Goal: Information Seeking & Learning: Find specific fact

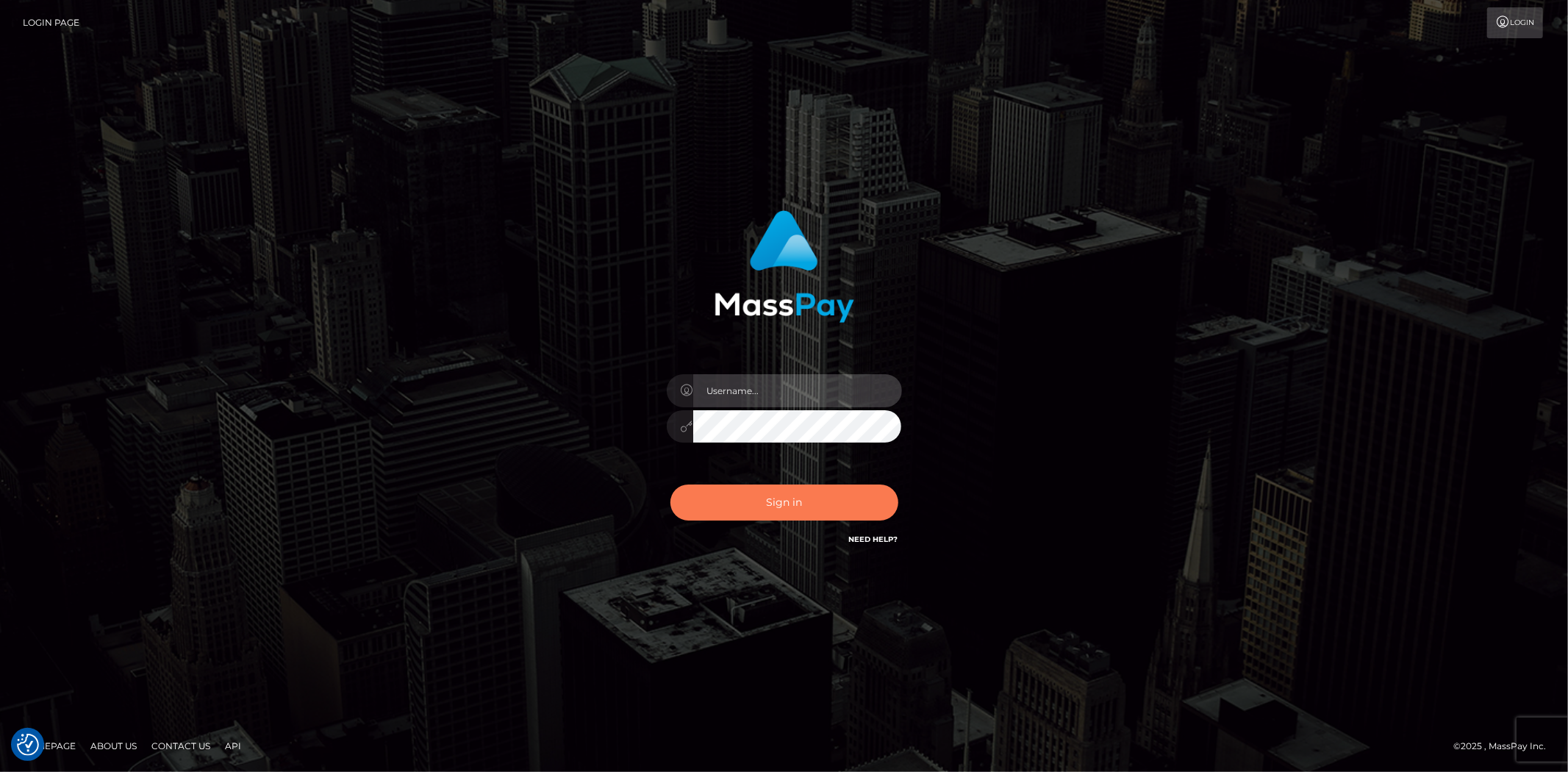
type input "alexstef"
click at [763, 497] on button "Sign in" at bounding box center [784, 502] width 228 height 36
type input "alexstef"
click at [772, 510] on button "Sign in" at bounding box center [784, 502] width 228 height 36
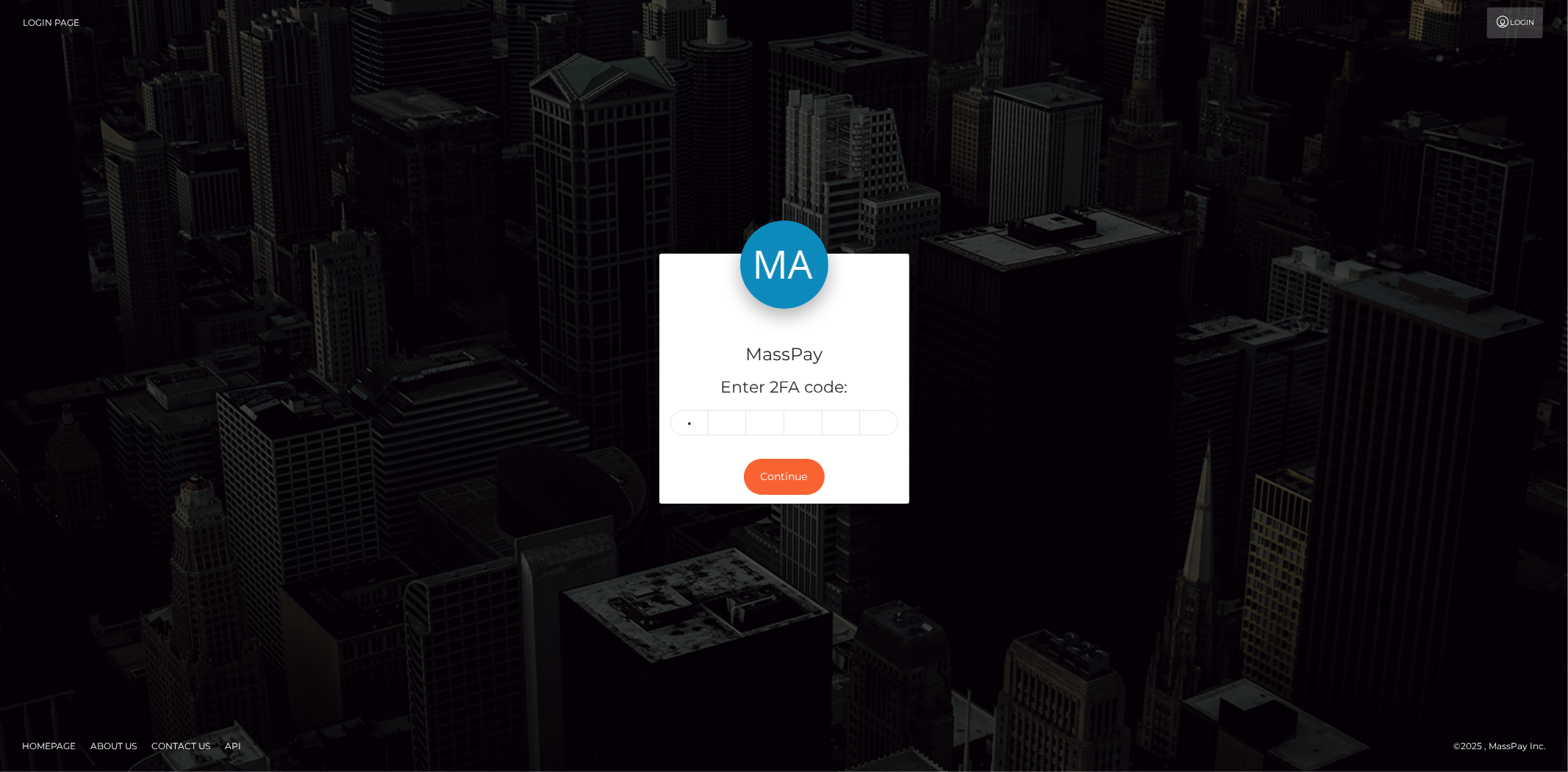
type input "6"
type input "5"
type input "6"
type input "0"
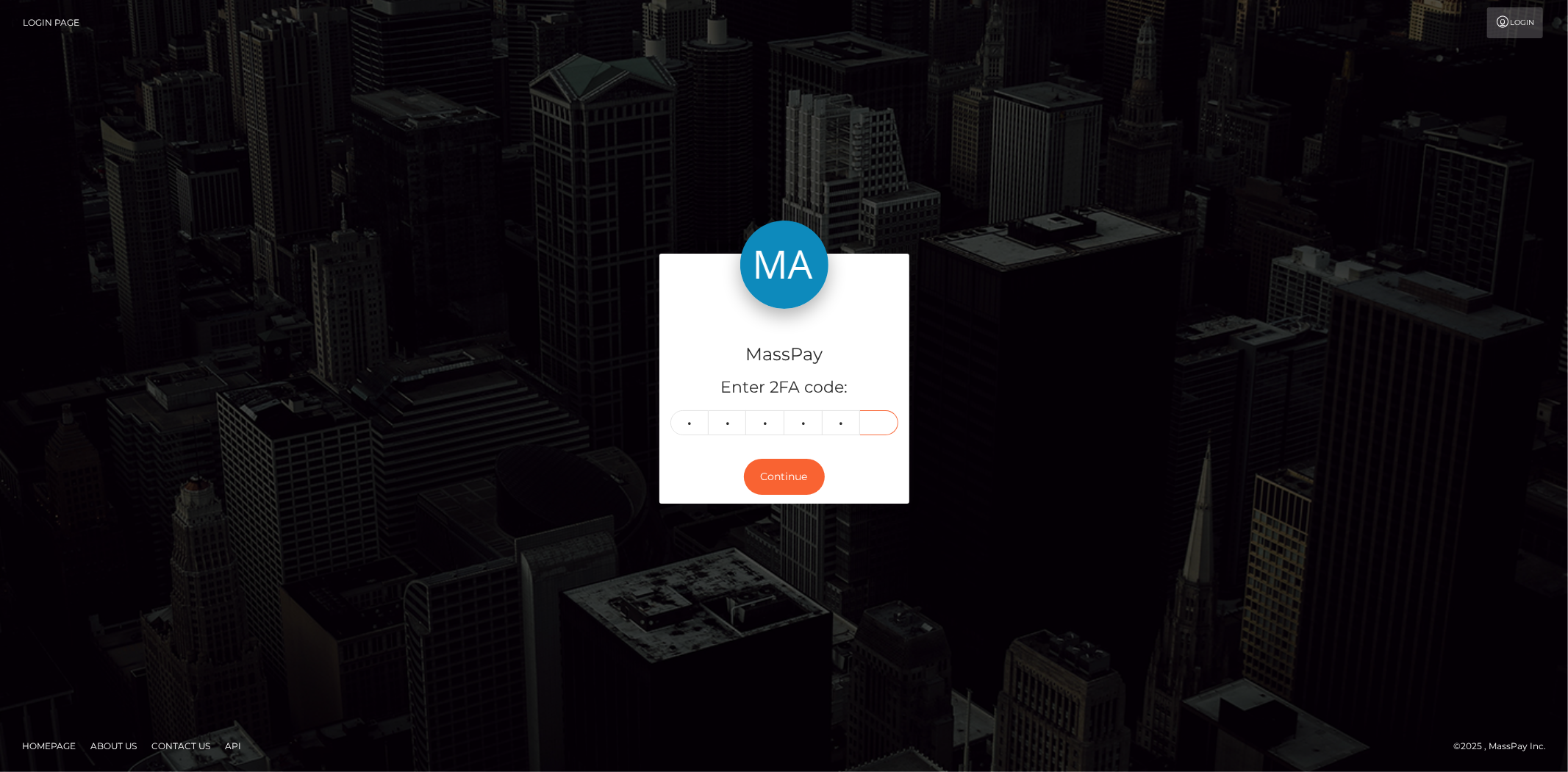
type input "7"
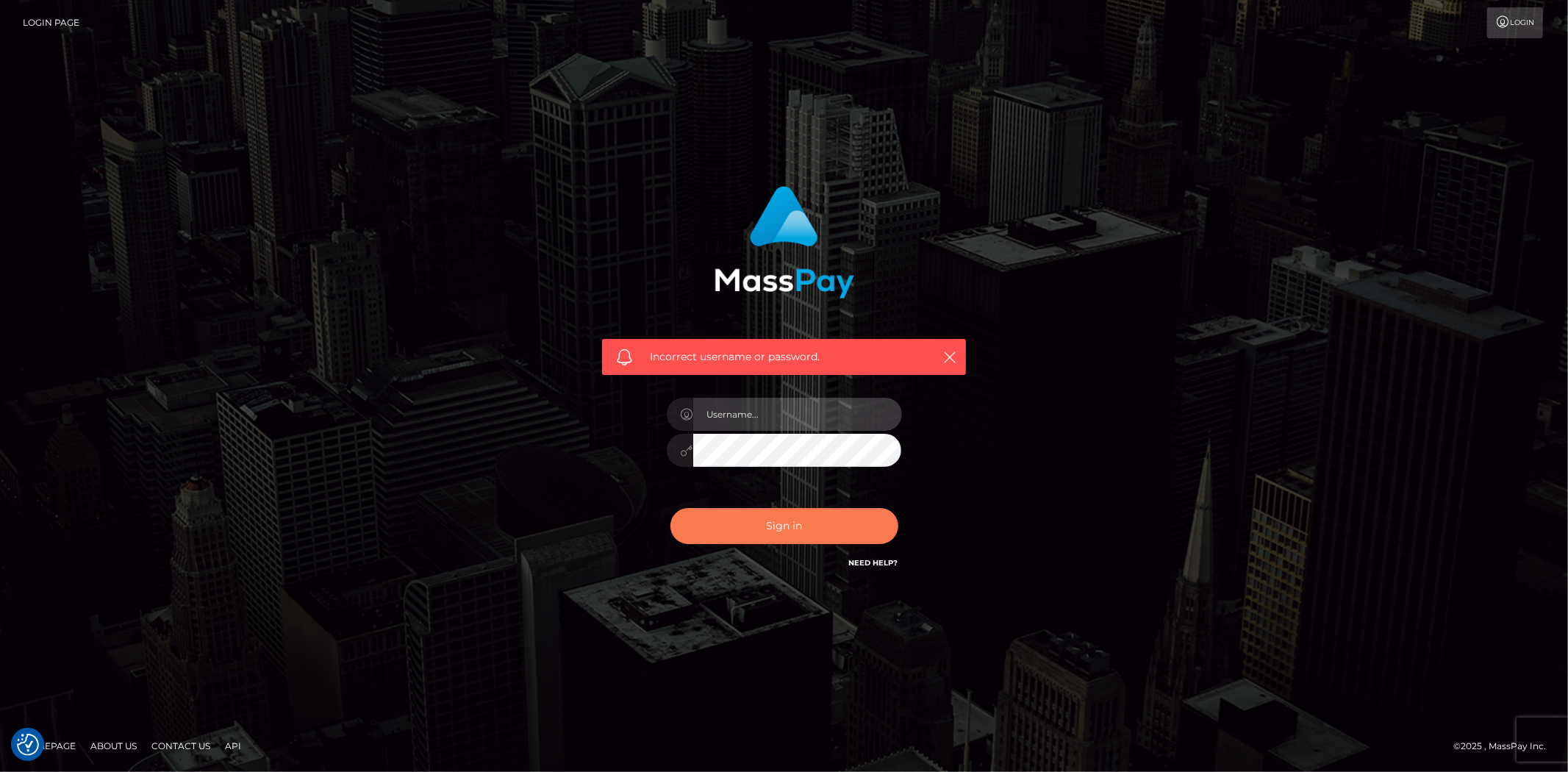
type input "alexstef"
click at [779, 542] on button "Sign in" at bounding box center [784, 526] width 228 height 36
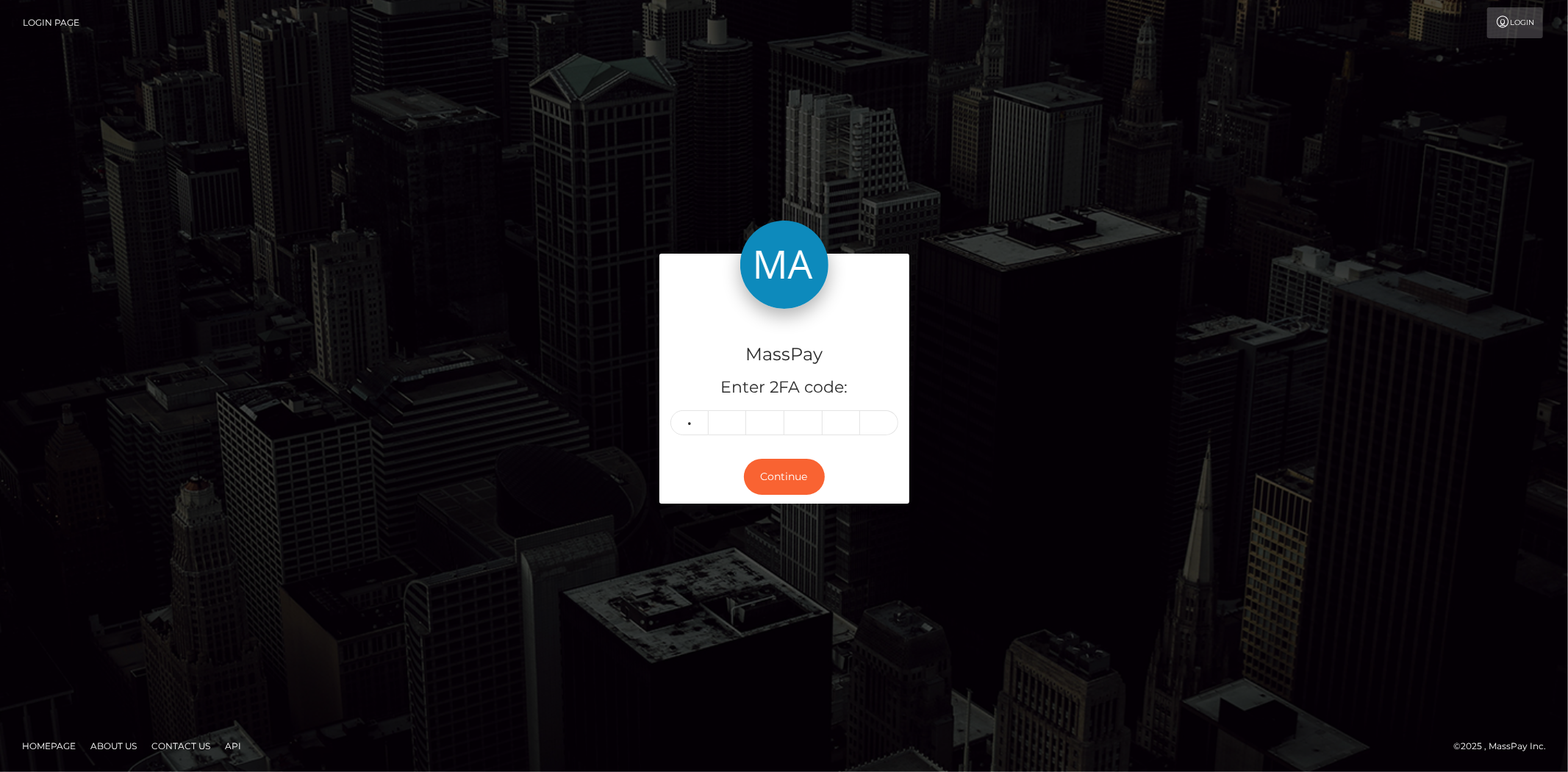
type input "9"
type input "0"
type input "4"
type input "6"
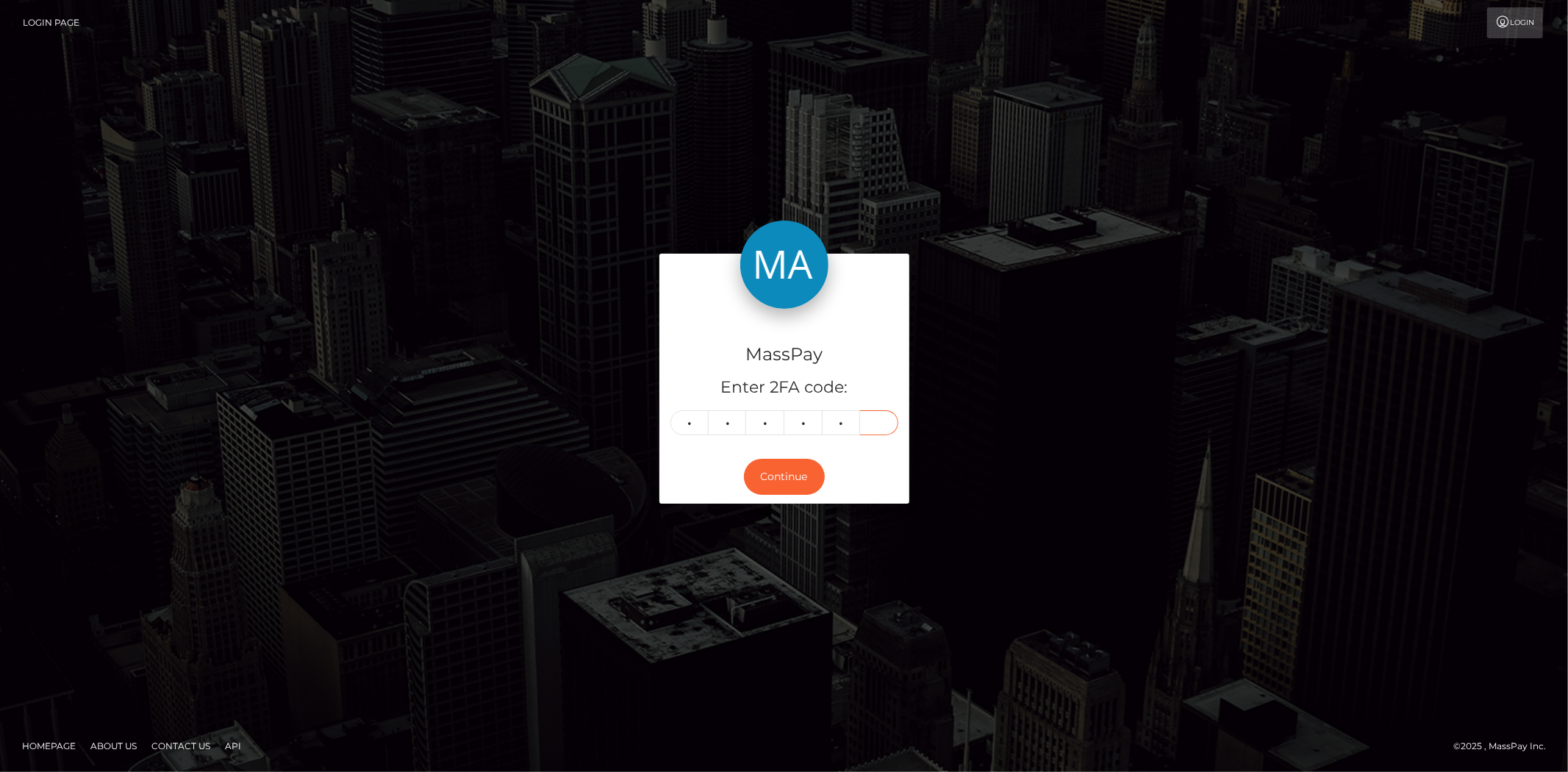
type input "1"
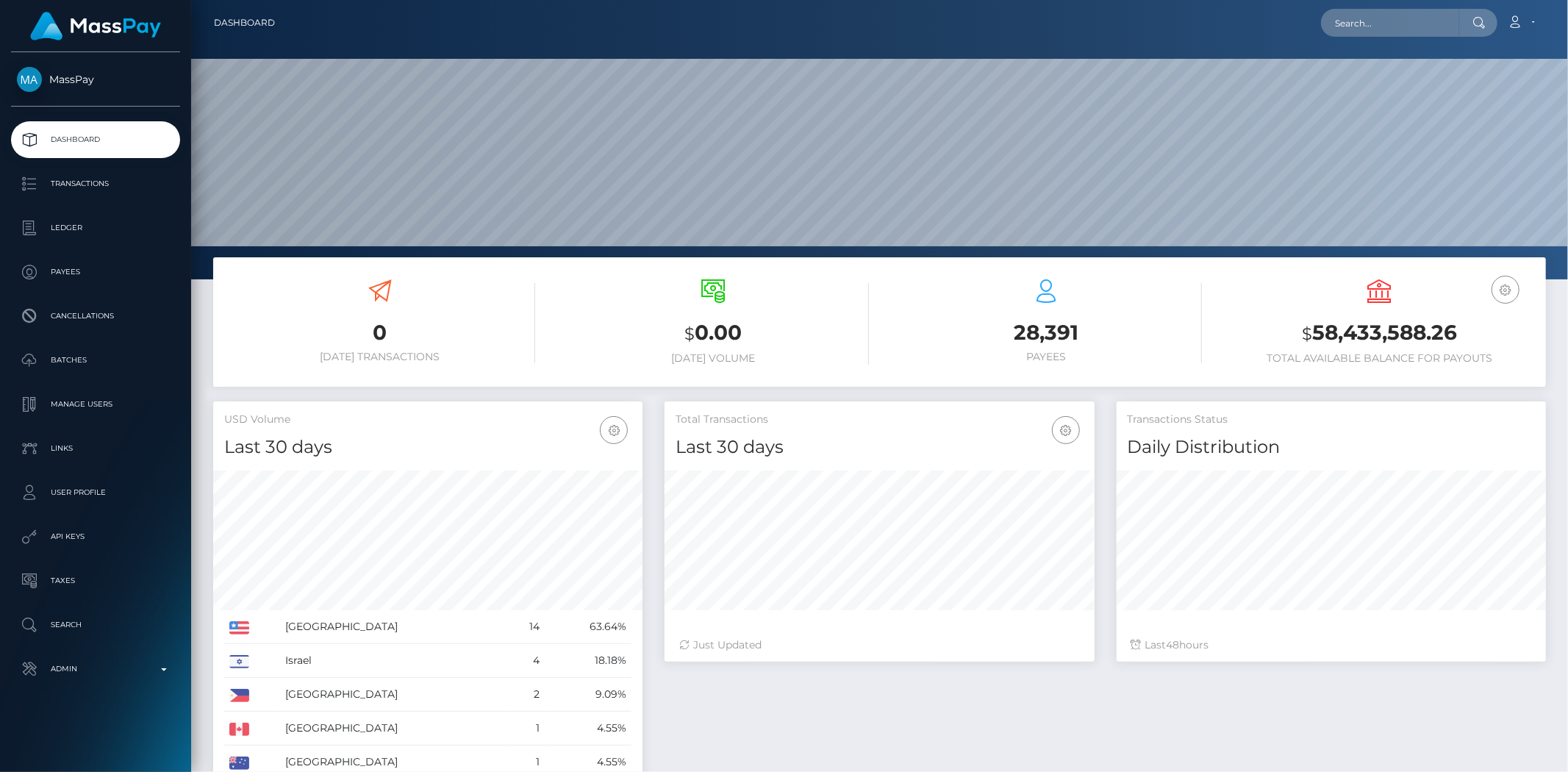
scroll to position [260, 430]
click at [1336, 20] on input "text" at bounding box center [1390, 22] width 138 height 28
paste input "emmameredith990@gmail.com"
click at [1347, 20] on input "emmameredith990@gmail.com" at bounding box center [1390, 22] width 138 height 28
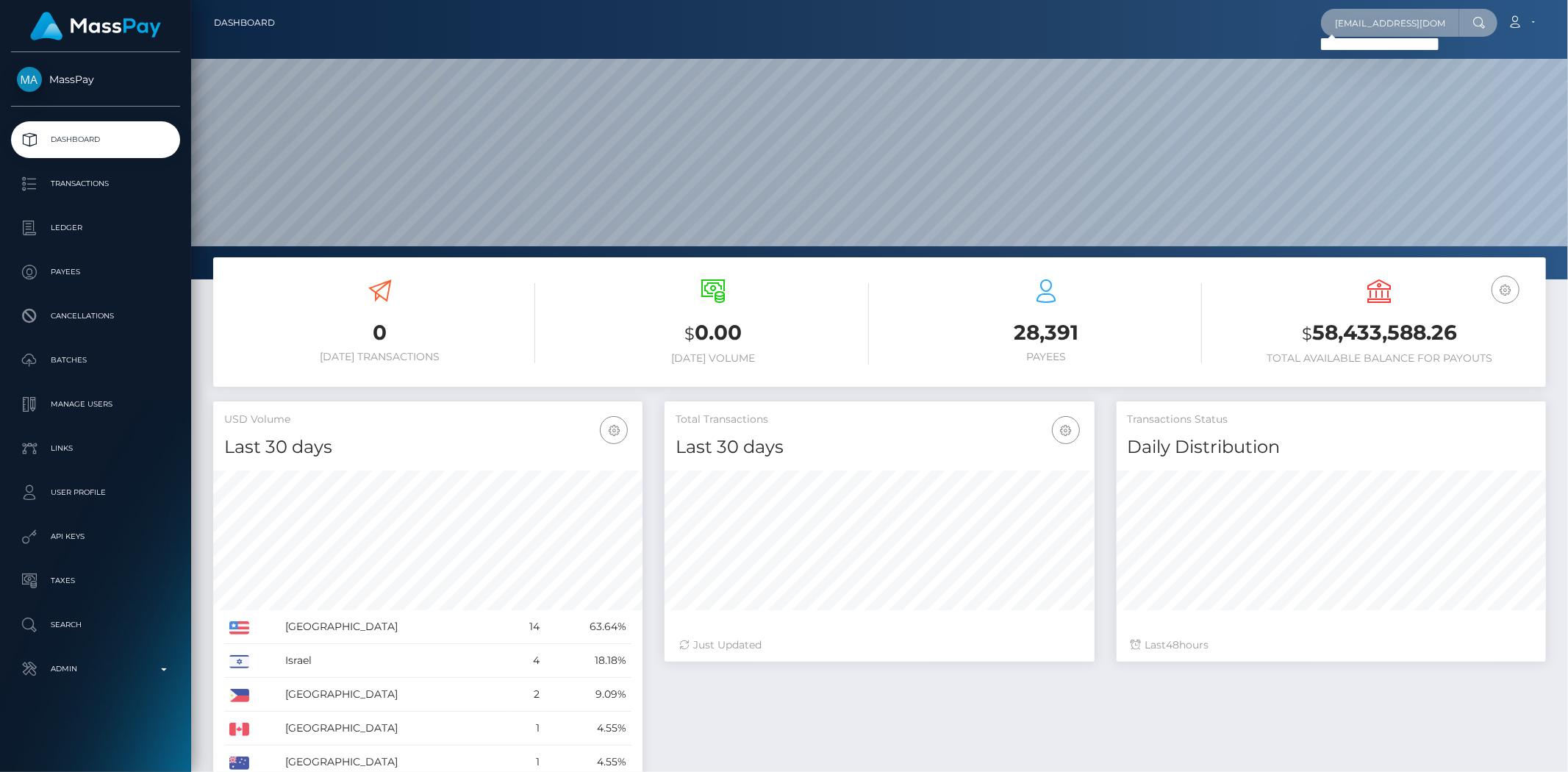
paste input "high.high.bi"
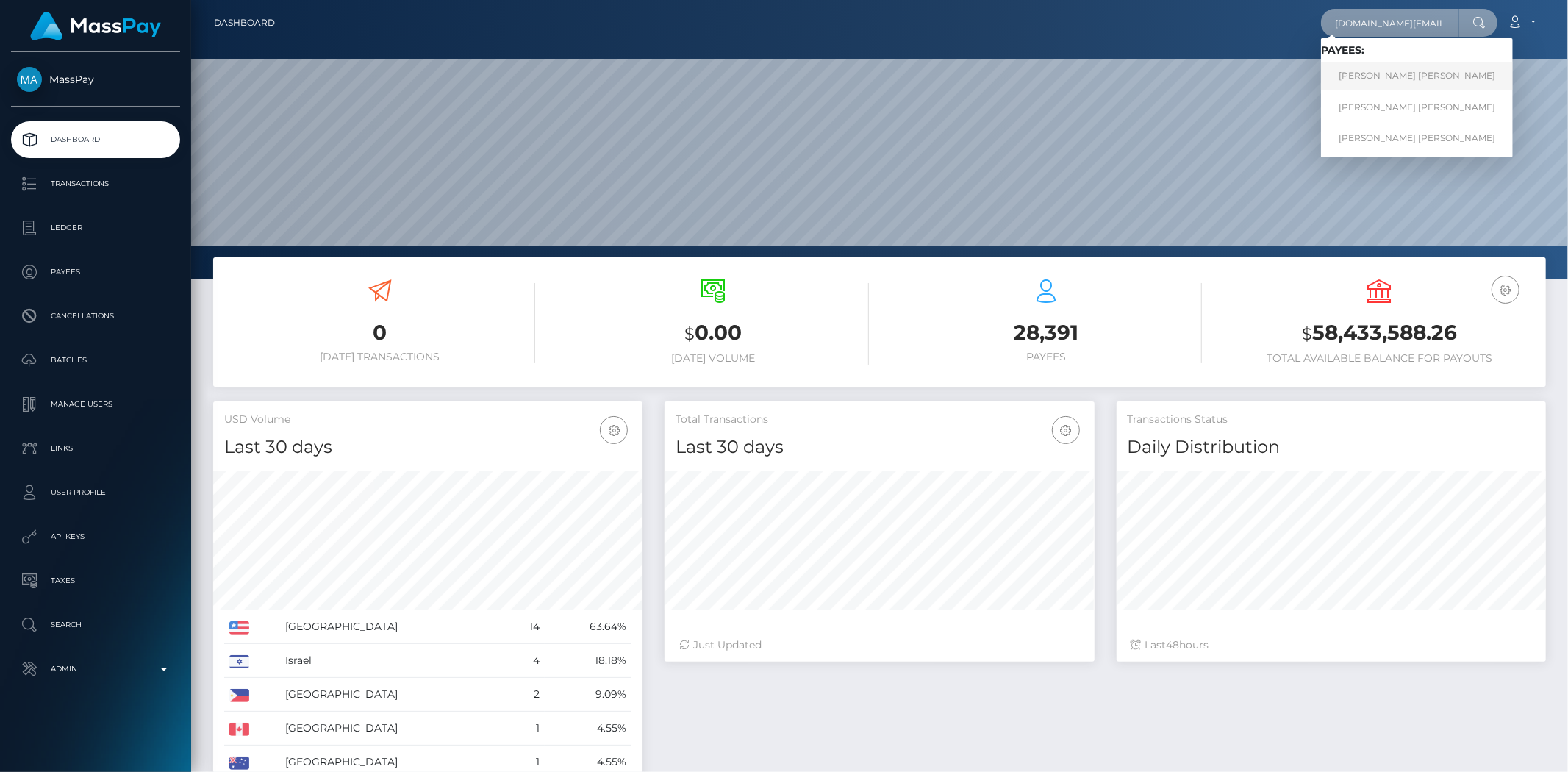
type input "thigh.high.bi@gmail.com"
click at [1381, 76] on link "EMMA Georgina MEREDITH" at bounding box center [1416, 76] width 192 height 27
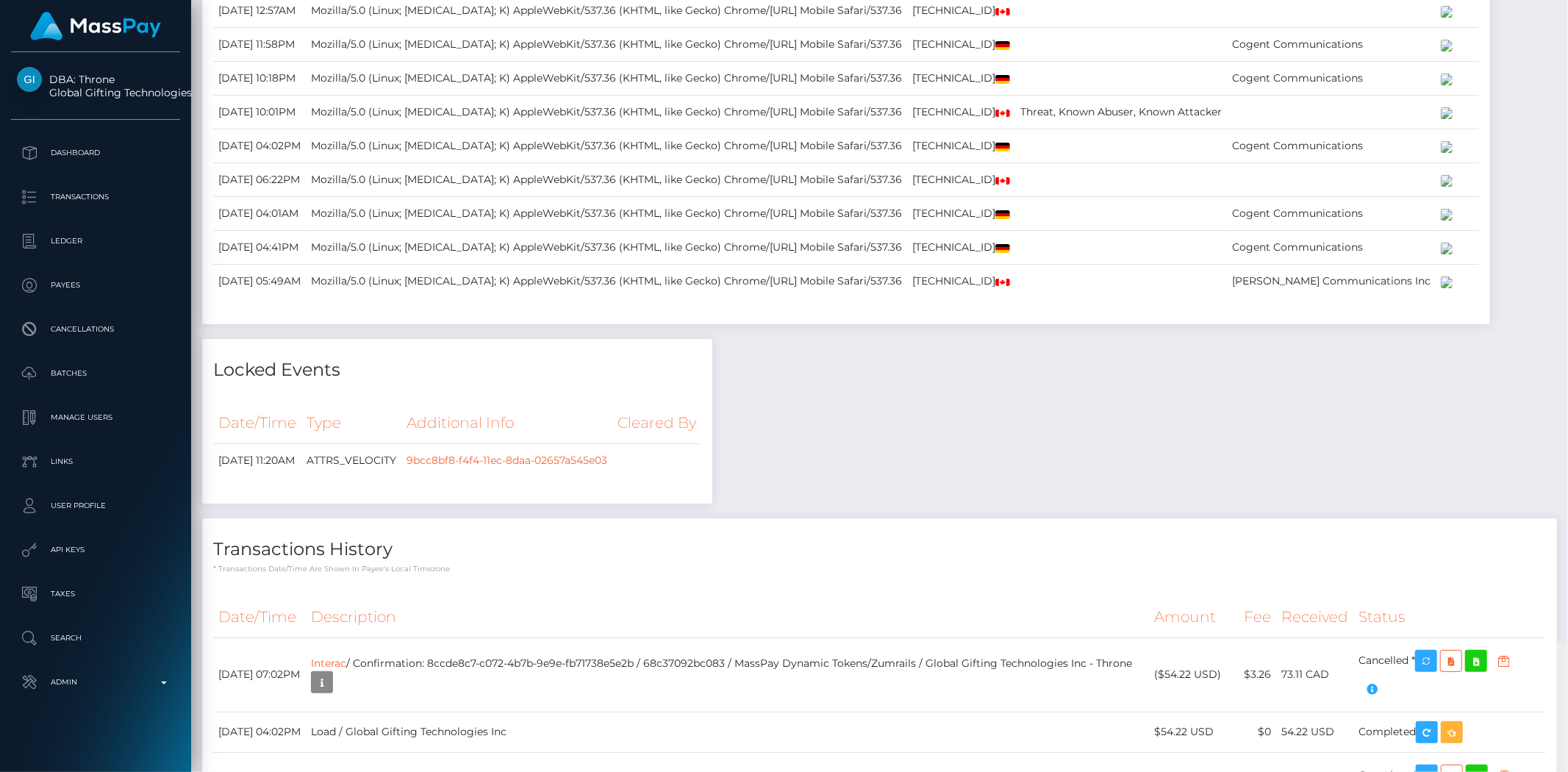
scroll to position [8552, 0]
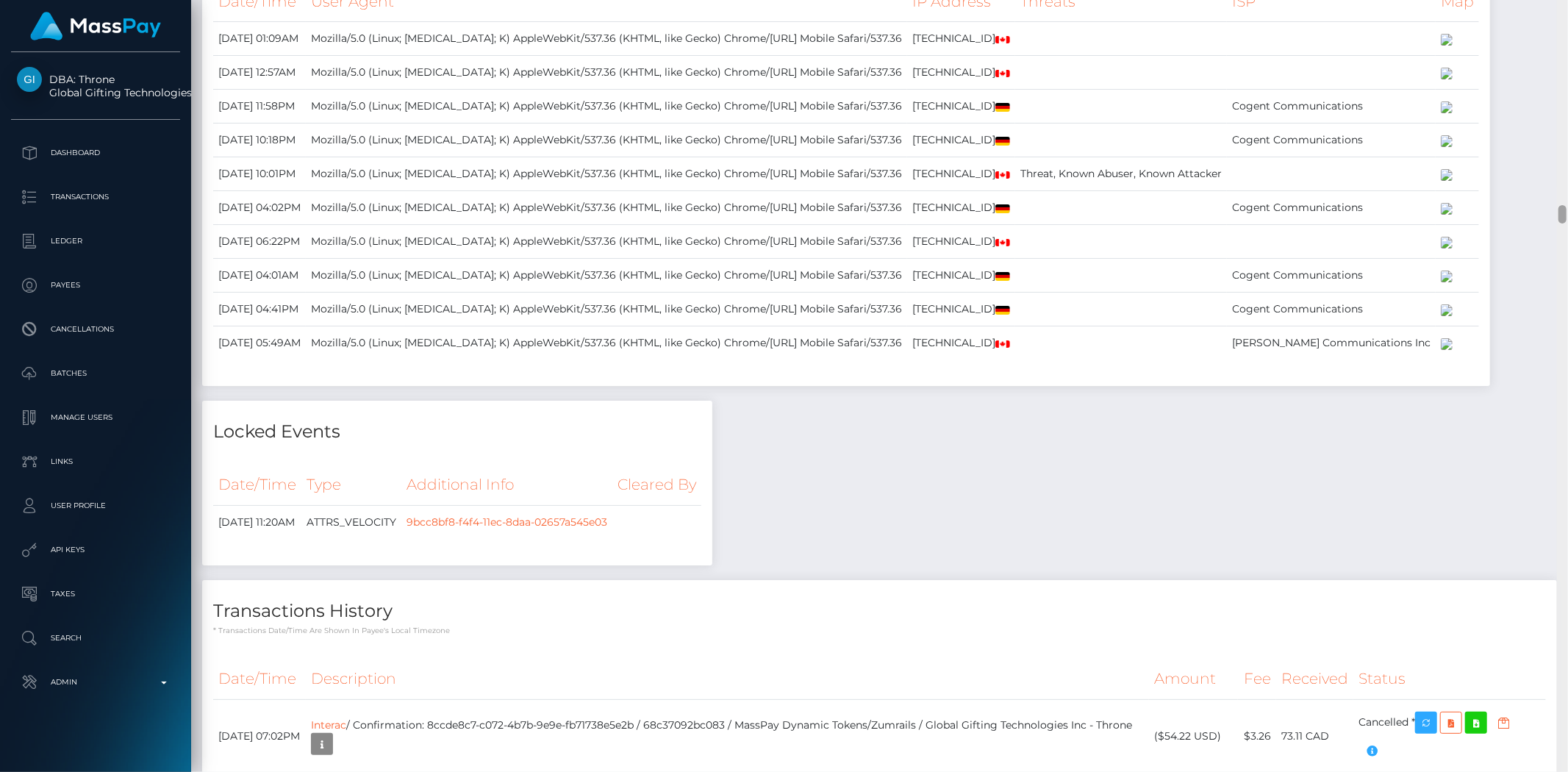
click at [1554, 215] on div "Customer Profile Loading... Loading..." at bounding box center [879, 386] width 1376 height 772
drag, startPoint x: 1278, startPoint y: 398, endPoint x: 1294, endPoint y: 364, distance: 37.6
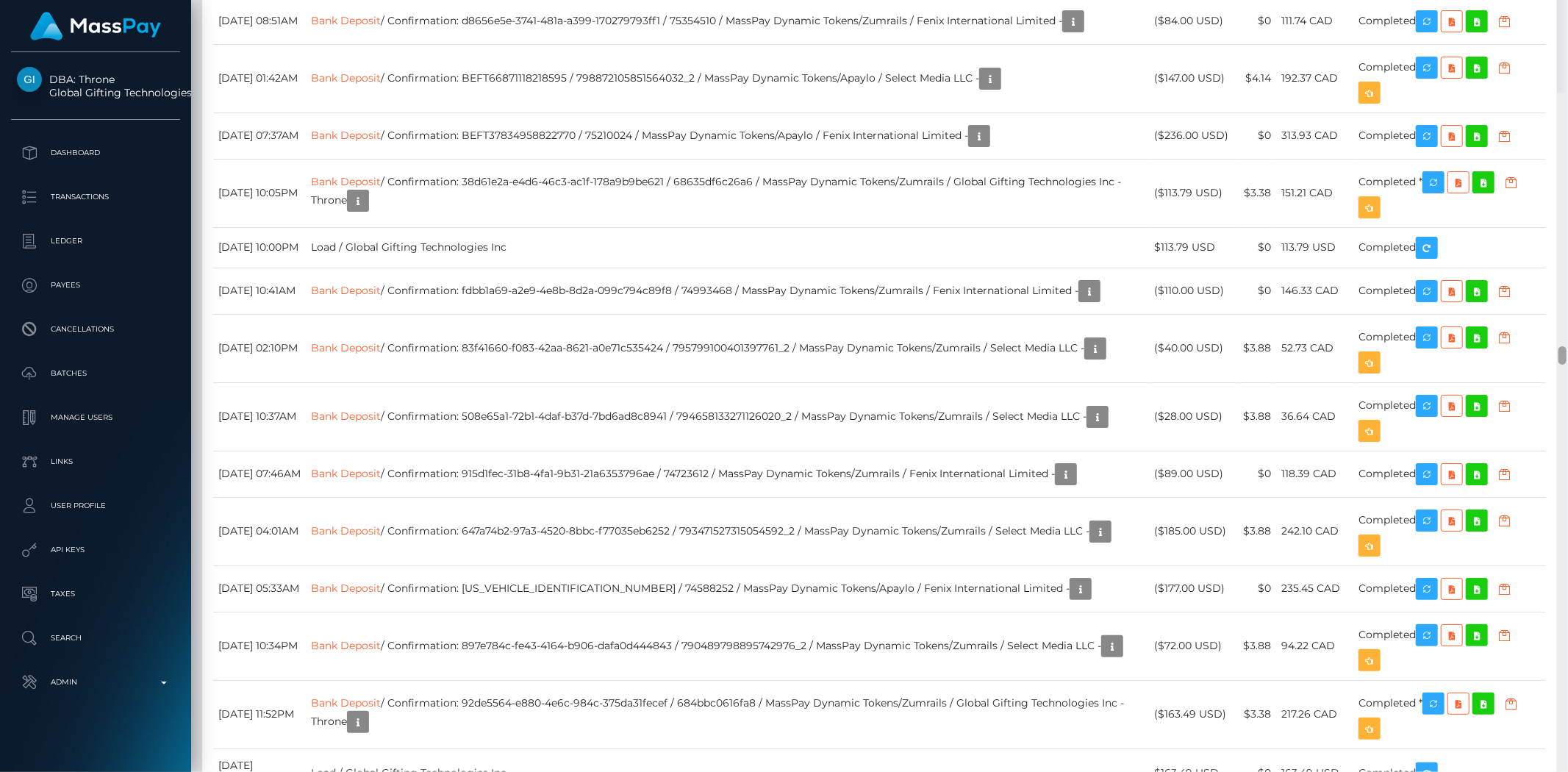
scroll to position [10562, 0]
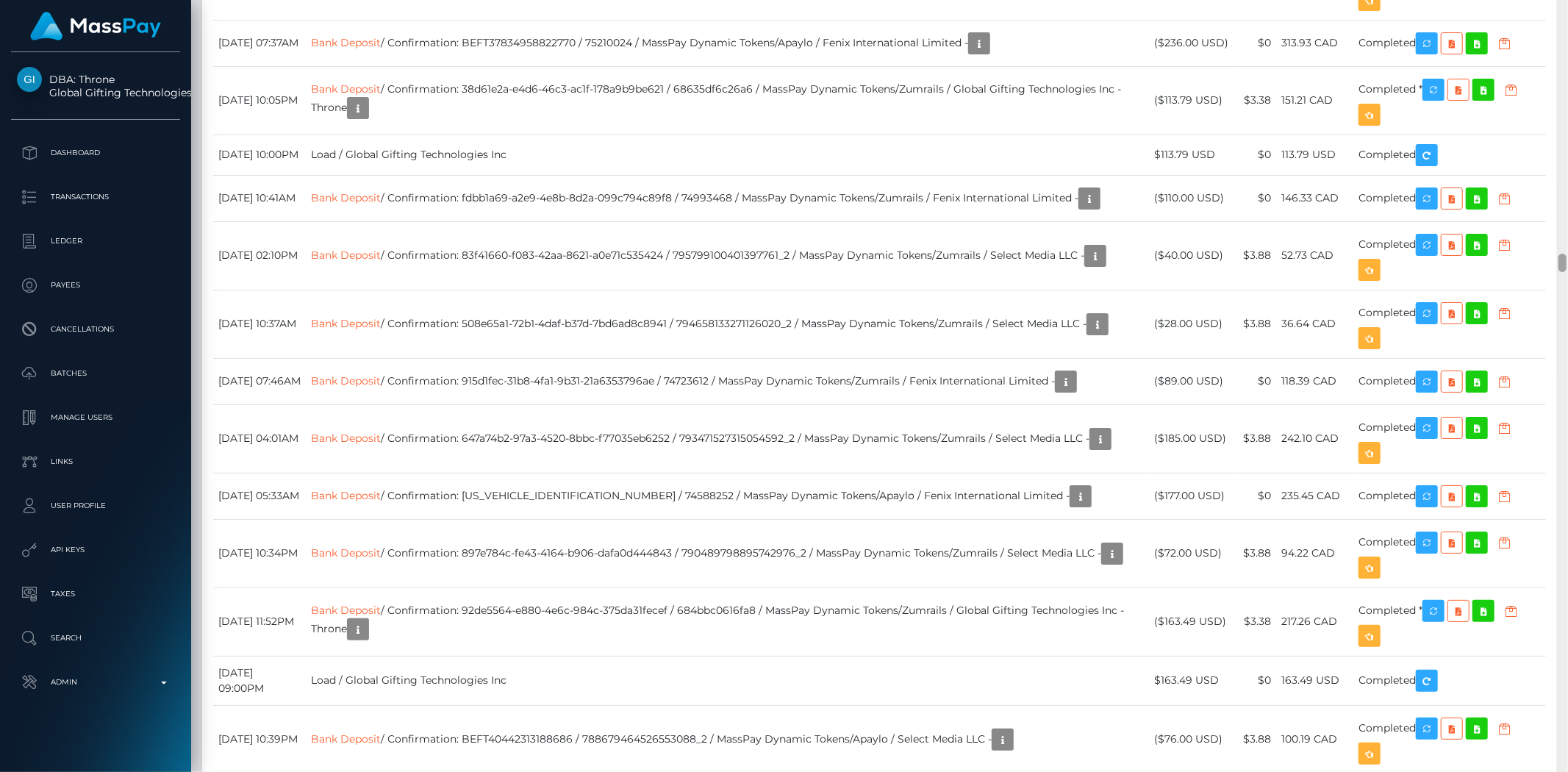
drag, startPoint x: 1562, startPoint y: 209, endPoint x: 1557, endPoint y: 262, distance: 53.2
click at [1557, 262] on div at bounding box center [1562, 386] width 11 height 772
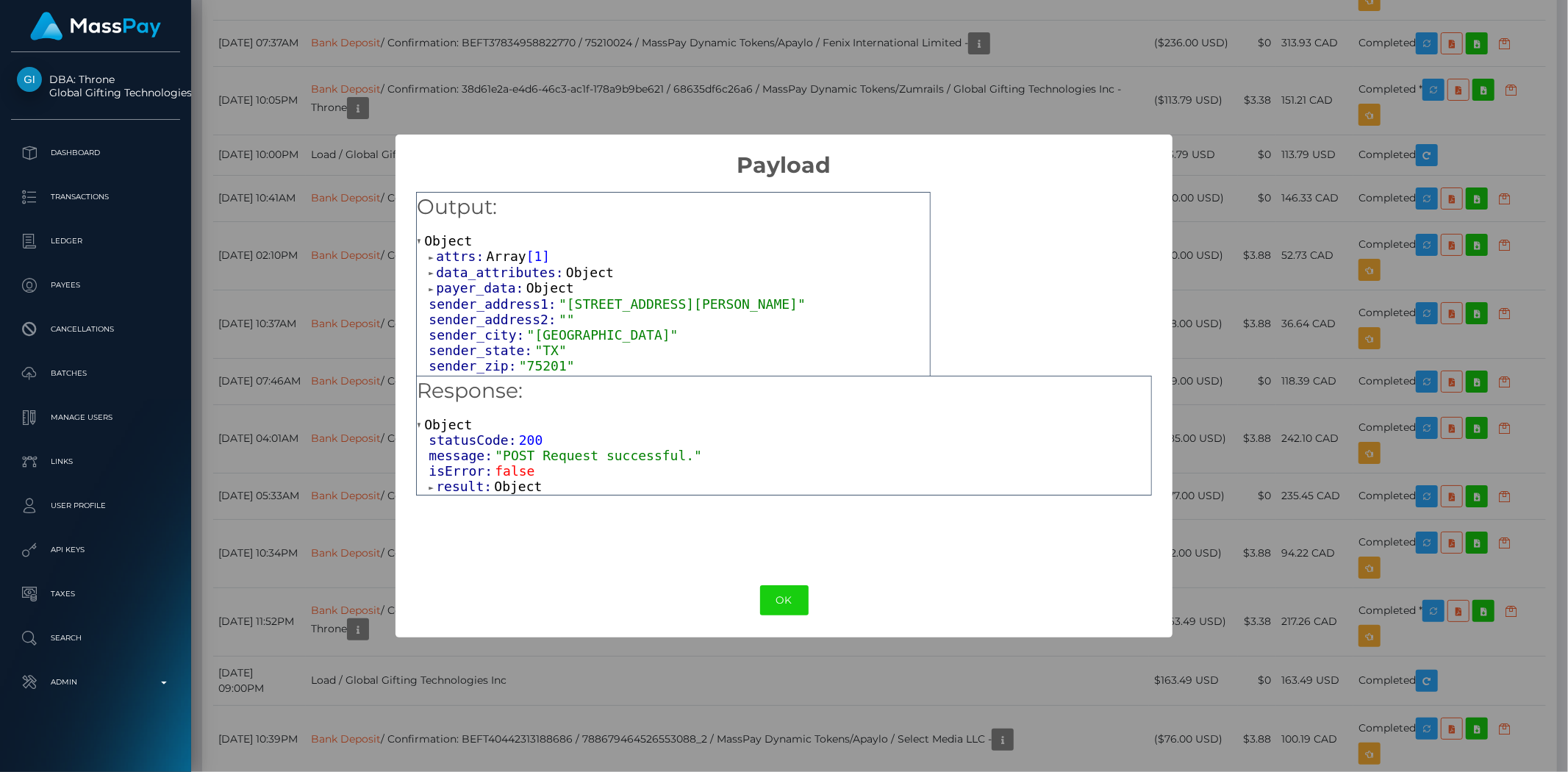
click at [506, 483] on span "Object" at bounding box center [517, 486] width 48 height 15
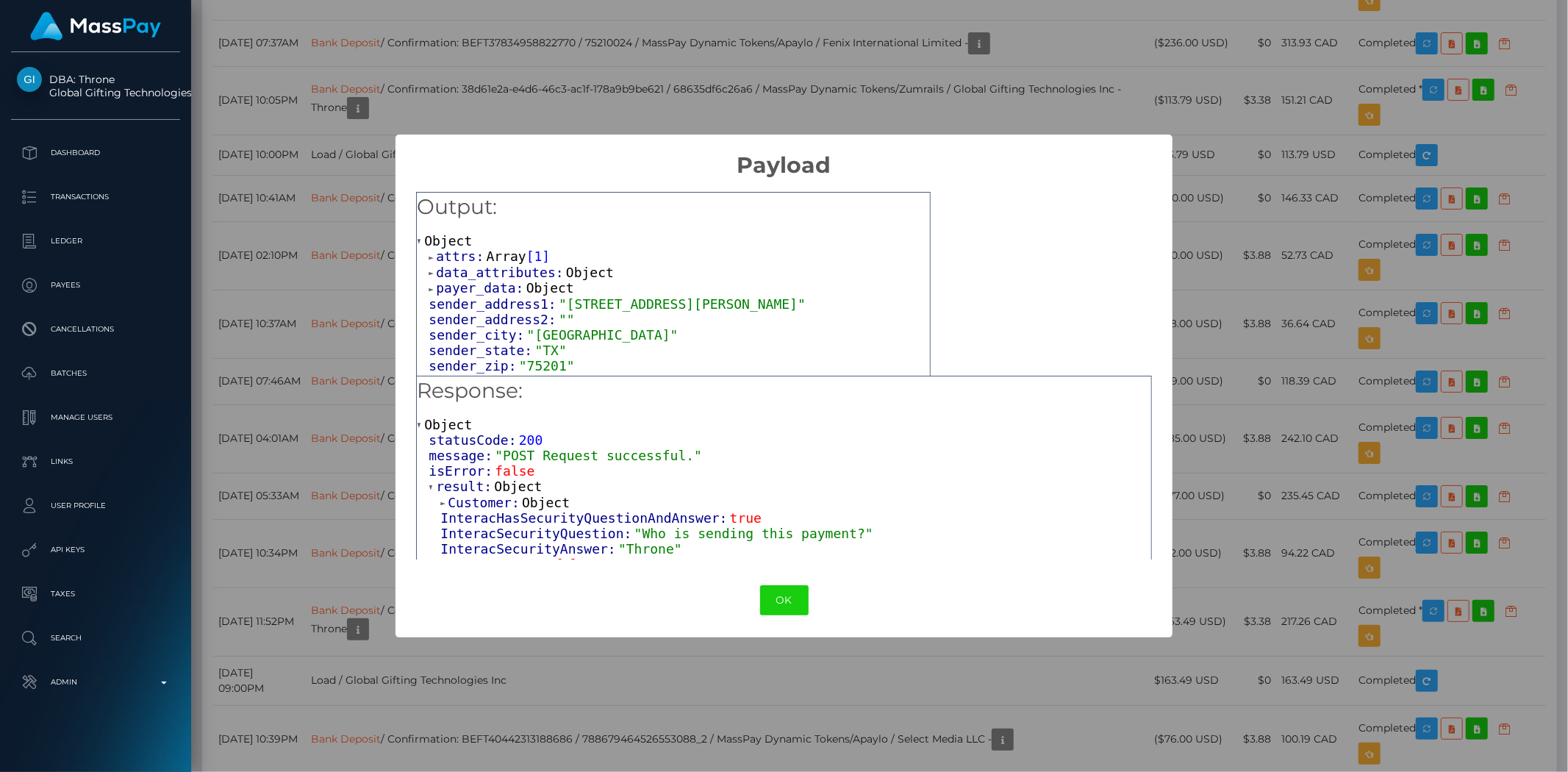
click at [626, 559] on div "Output: Object attrs: Array [ 1 ] data_attributes: Object payer_data: Object se…" at bounding box center [784, 371] width 777 height 385
click at [629, 553] on span ""Throne"" at bounding box center [650, 548] width 64 height 15
drag, startPoint x: 629, startPoint y: 553, endPoint x: 680, endPoint y: 542, distance: 52.2
click at [630, 552] on div "Customer: Object InteracHasSecurityQuestionAndAnswer: true InteracSecurityQuest…" at bounding box center [789, 673] width 722 height 358
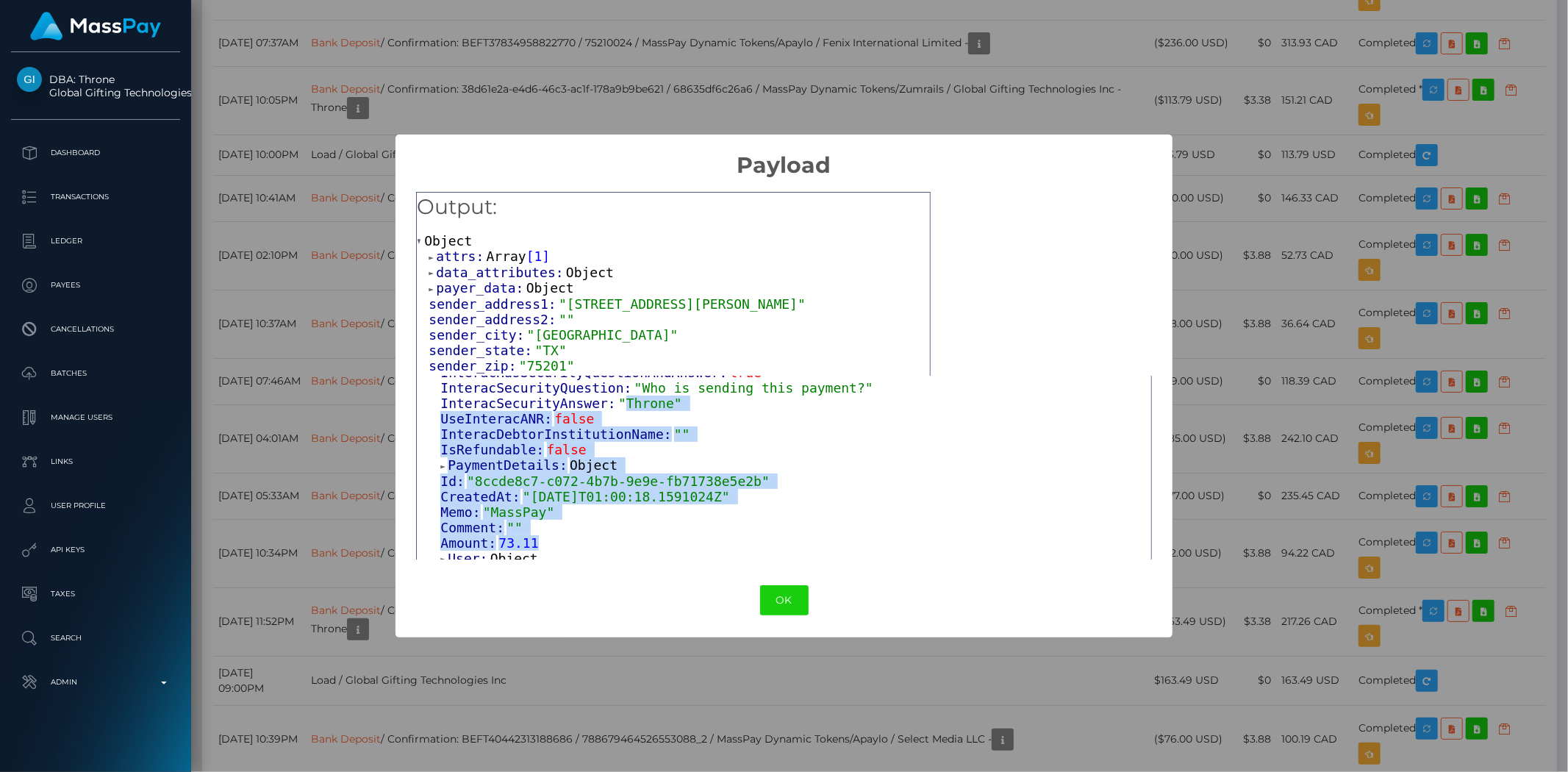
copy div "Throne" UseInteracANR: false InteracDebtorInstitutionName: "" IsRefundable: fal…"
click at [641, 404] on span ""Throne"" at bounding box center [650, 403] width 64 height 15
click at [636, 402] on span ""Throne"" at bounding box center [650, 403] width 64 height 15
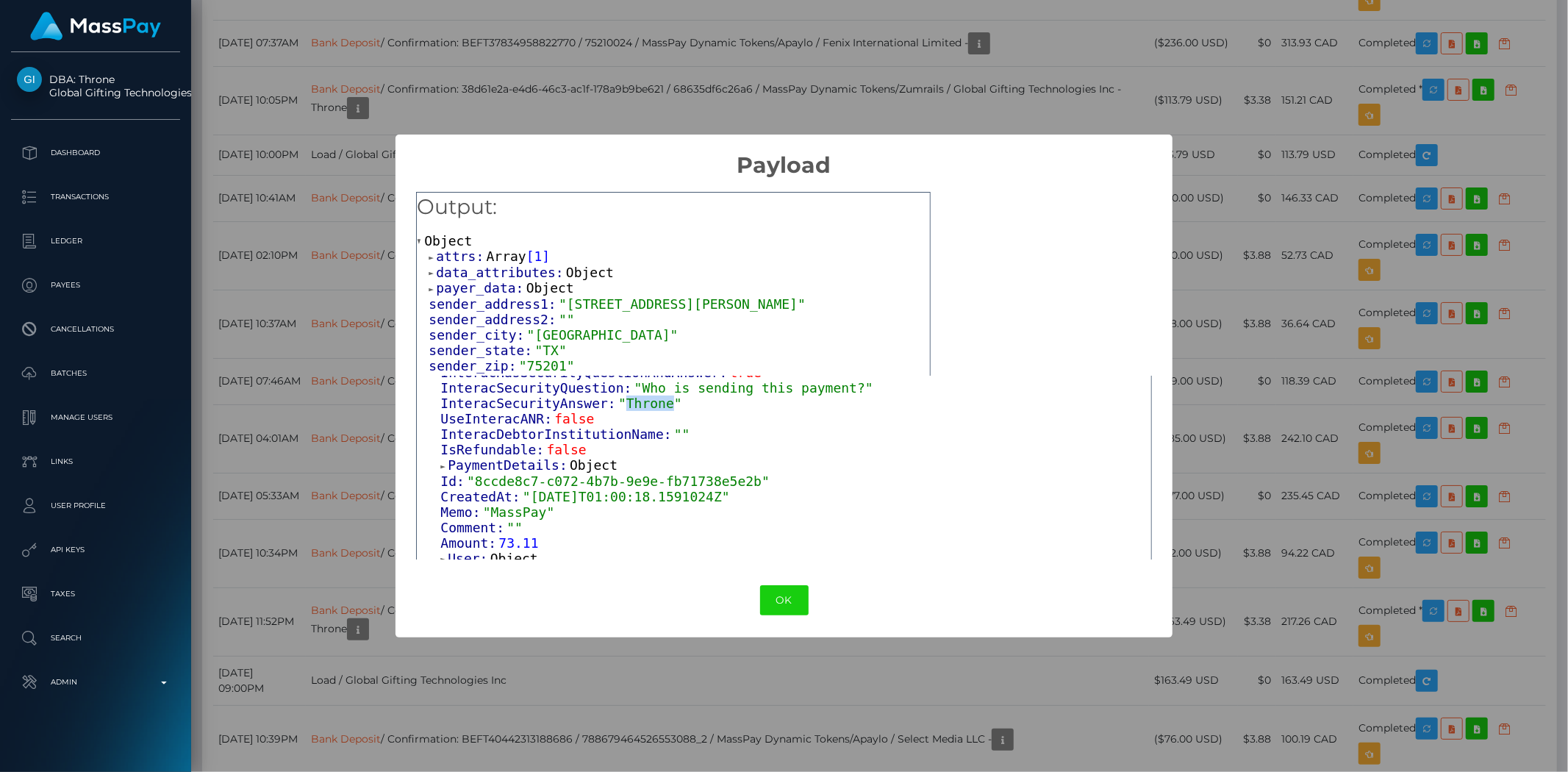
click at [636, 402] on span ""Throne"" at bounding box center [650, 403] width 64 height 15
click at [790, 594] on button "OK" at bounding box center [784, 600] width 48 height 30
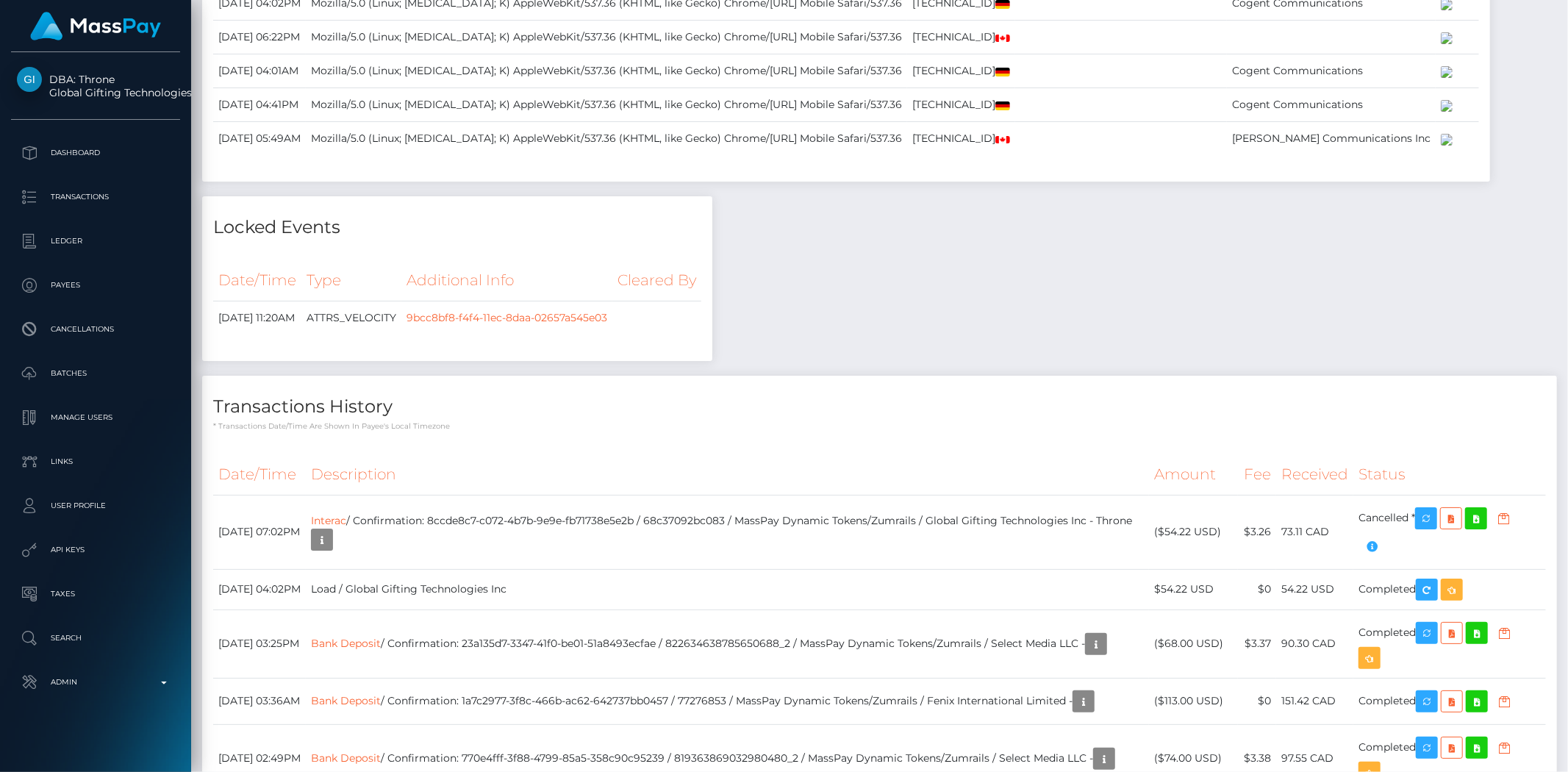
scroll to position [370, 0]
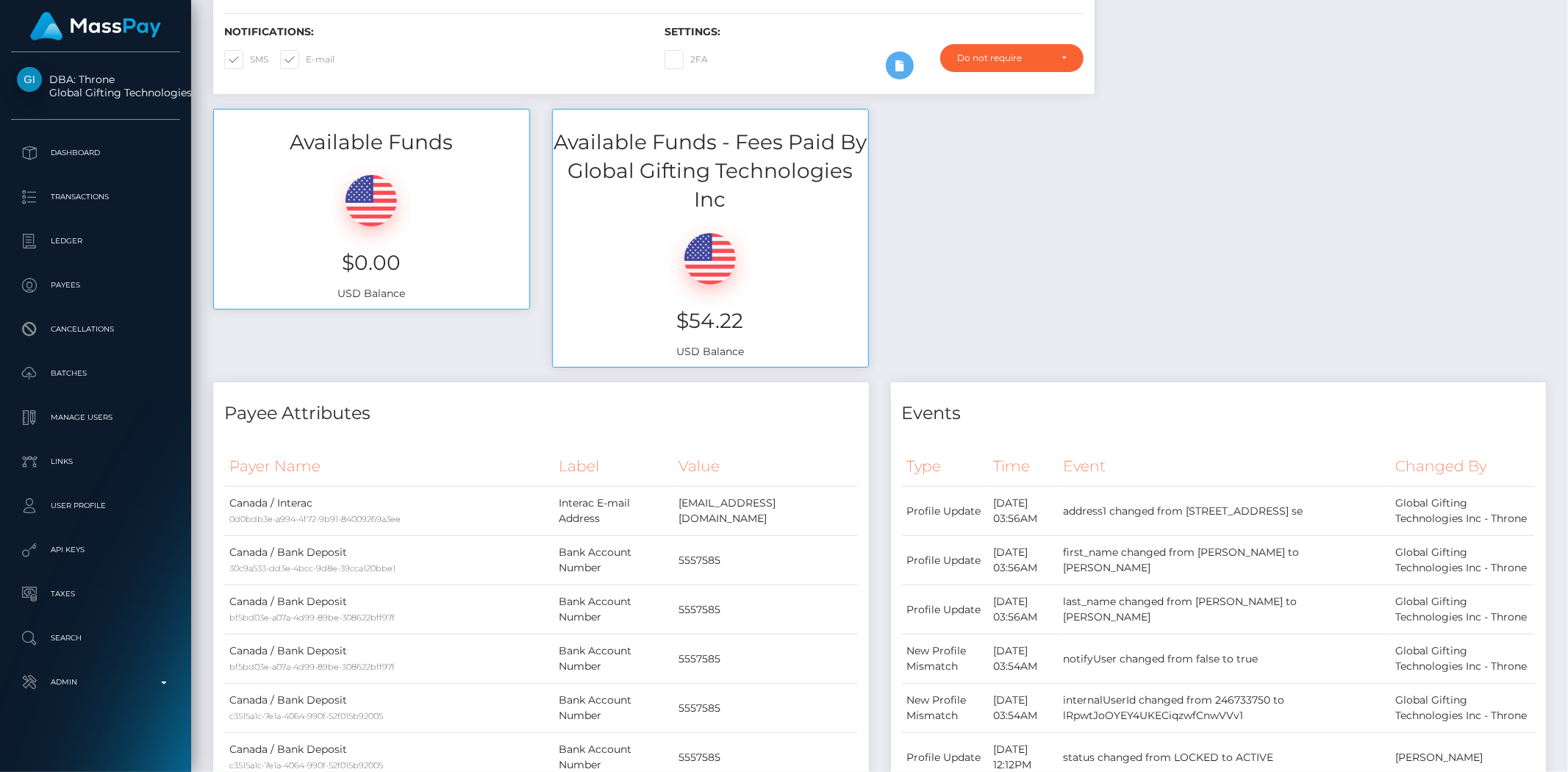
drag, startPoint x: 1563, startPoint y: 265, endPoint x: 1542, endPoint y: 4, distance: 261.8
click at [1542, 4] on div "Customer Profile Loading... Loading..." at bounding box center [879, 386] width 1376 height 772
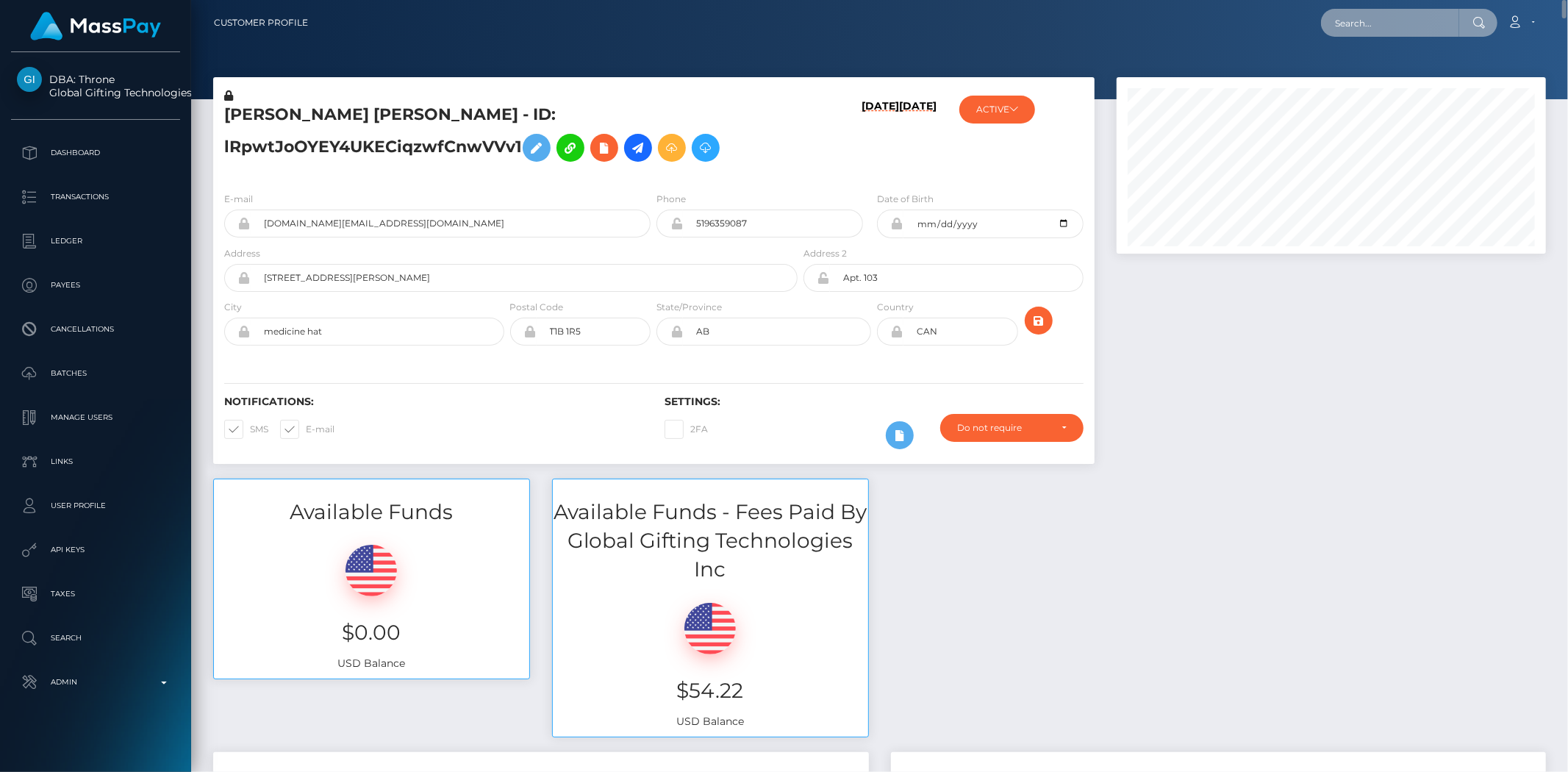
click at [1365, 30] on input "text" at bounding box center [1390, 22] width 138 height 28
paste input "29571096-a15b-46fc-97af-d67e45393277"
type input "29571096-a15b-46fc-97af-d67e45393277"
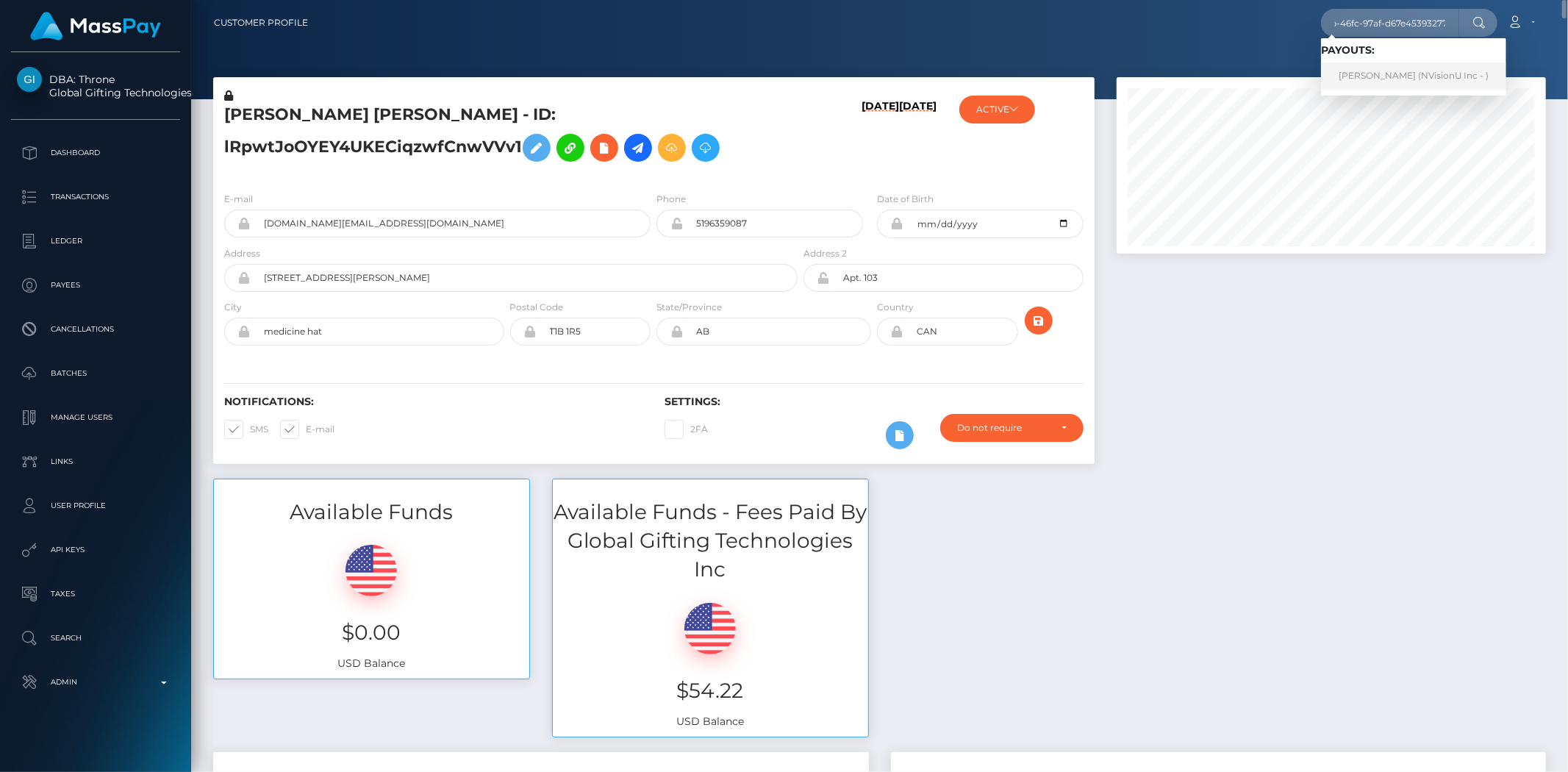
scroll to position [0, 0]
click at [1381, 76] on link "[PERSON_NAME] (NVisionU Inc - )" at bounding box center [1413, 76] width 185 height 27
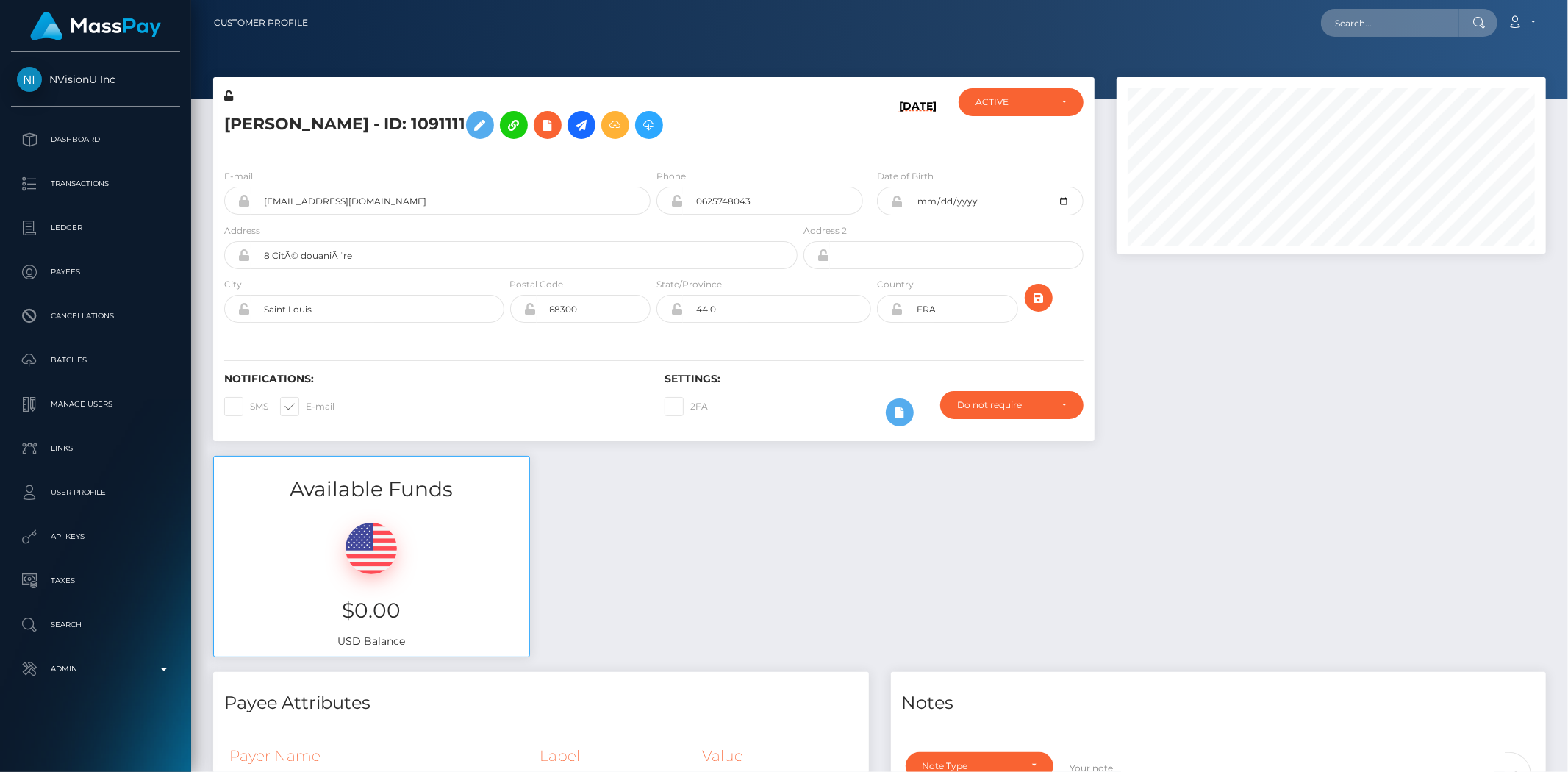
scroll to position [176, 430]
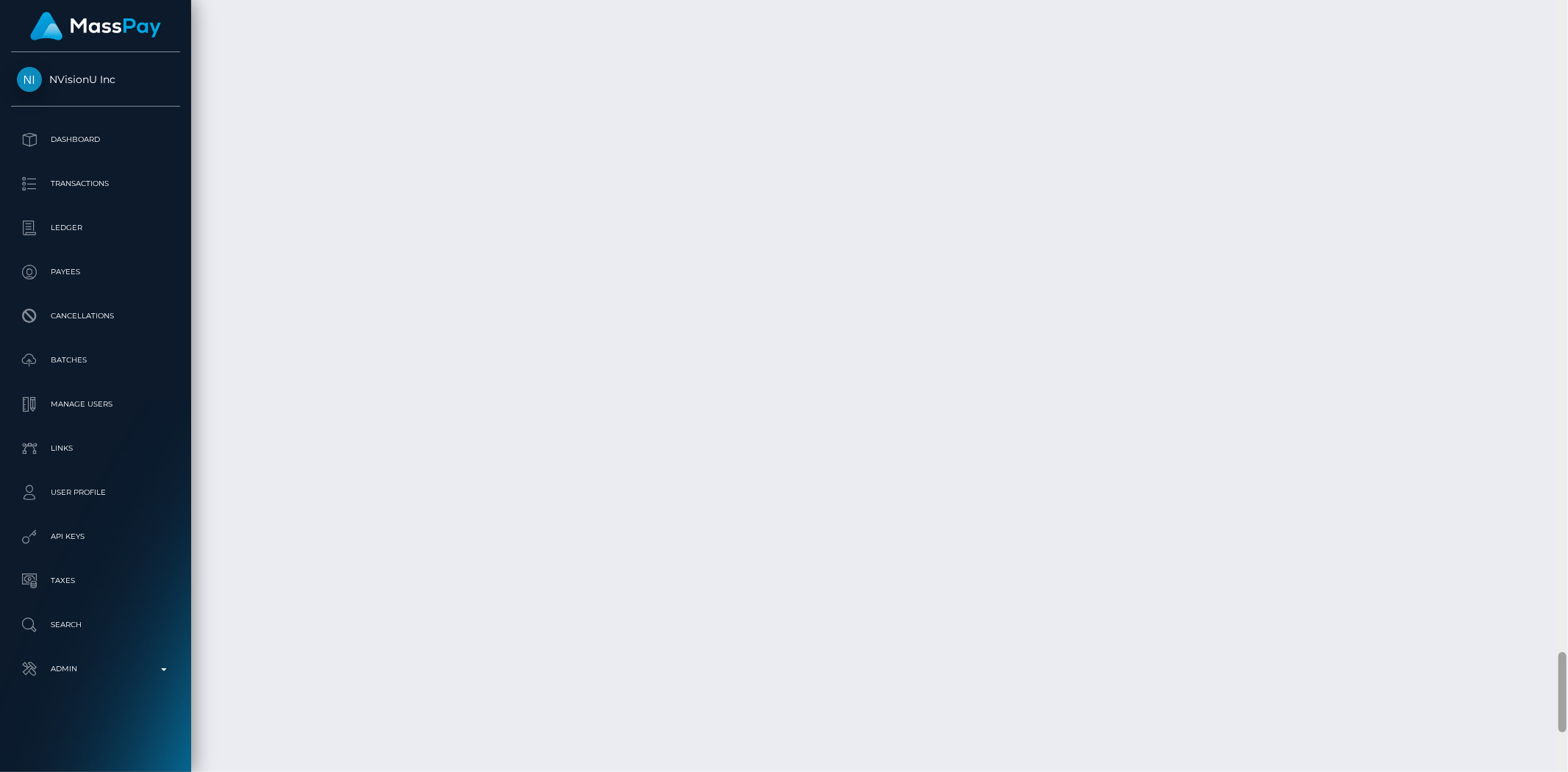
drag, startPoint x: 1564, startPoint y: 37, endPoint x: 1257, endPoint y: 511, distance: 564.7
click at [1541, 678] on div "Customer Profile Loading... Loading..." at bounding box center [879, 386] width 1376 height 772
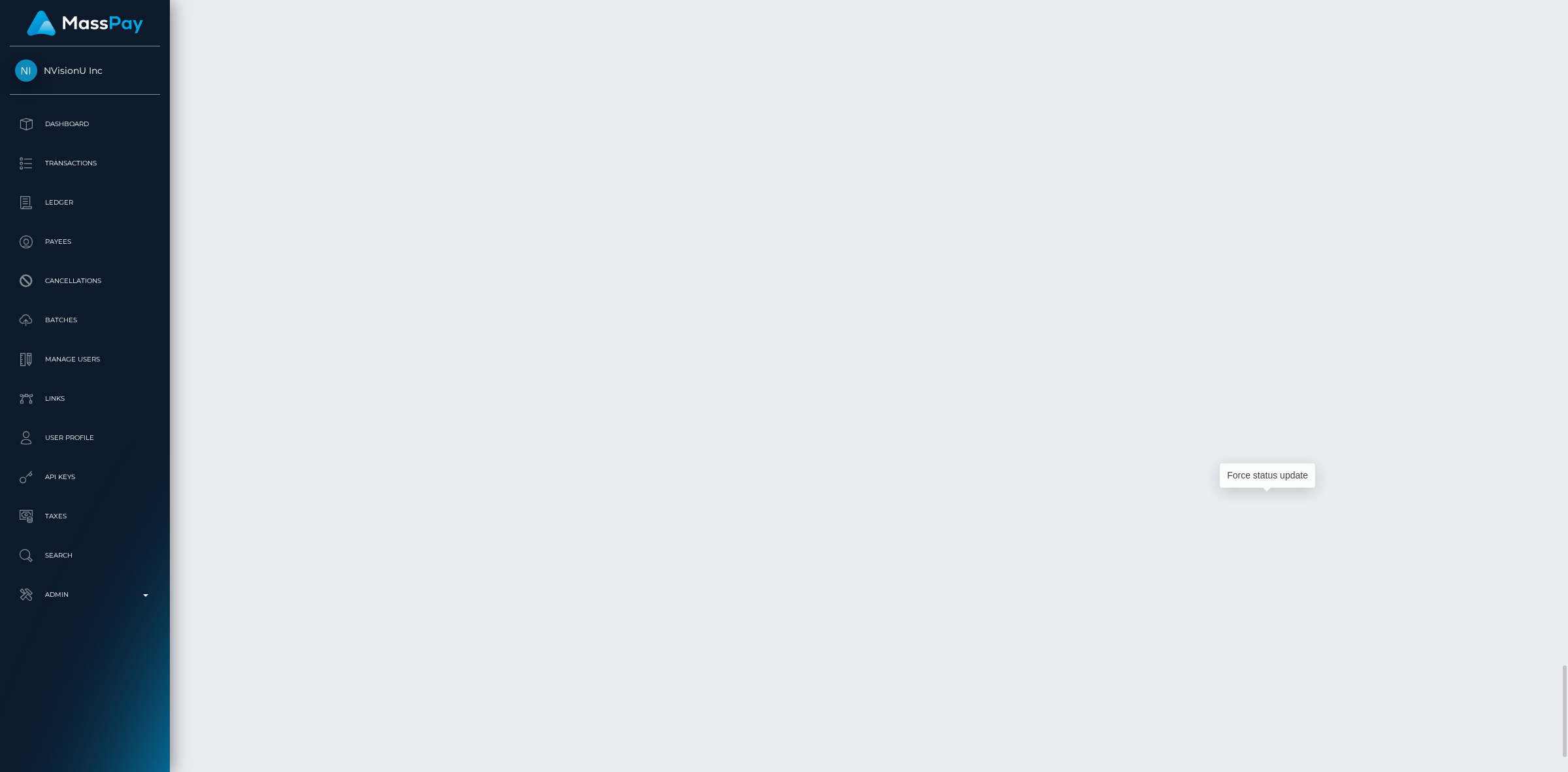
scroll to position [157, 439]
drag, startPoint x: 1266, startPoint y: 505, endPoint x: 811, endPoint y: 454, distance: 457.8
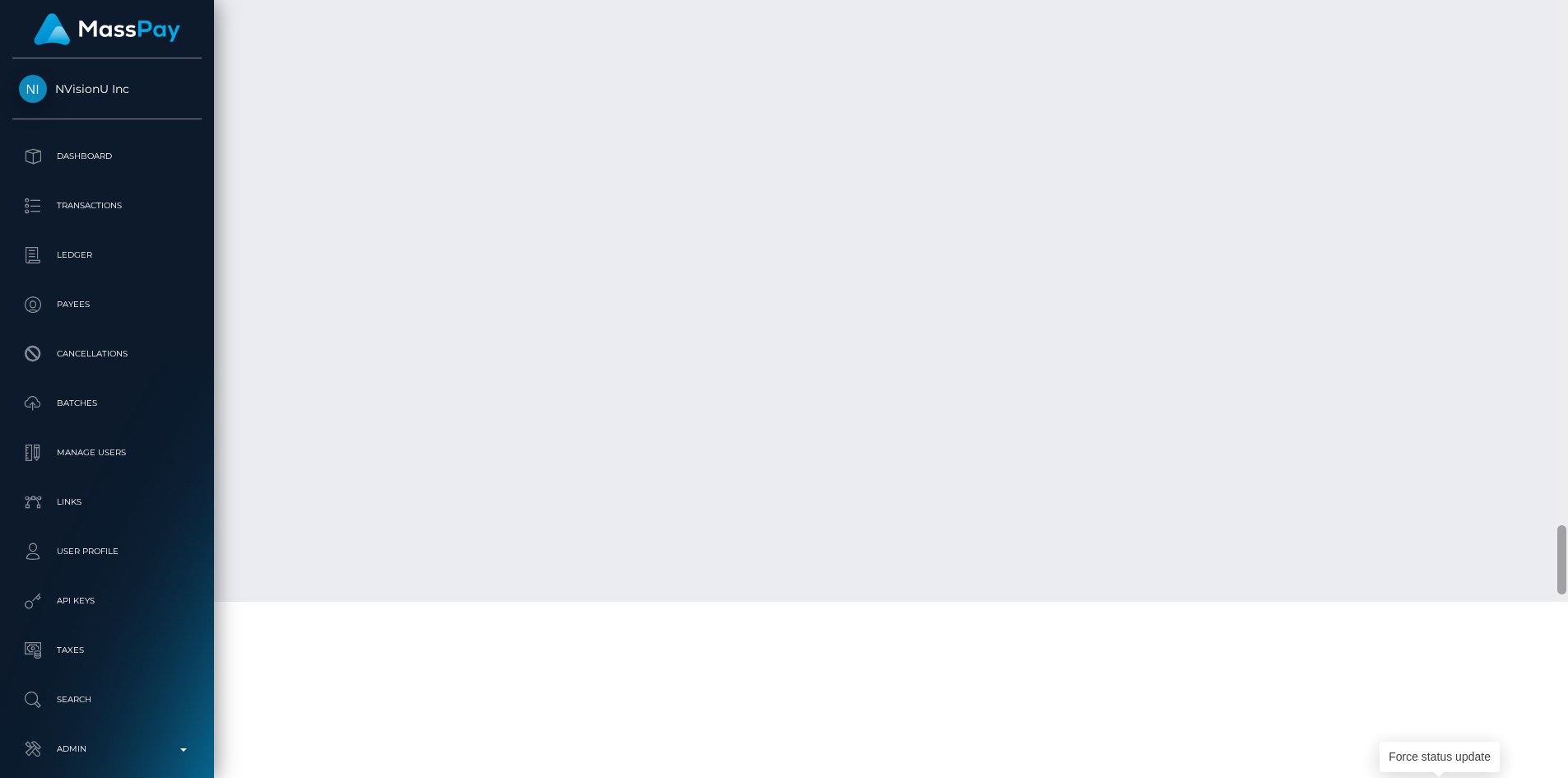
scroll to position [7678, 0]
drag, startPoint x: 1563, startPoint y: 476, endPoint x: 1575, endPoint y: 520, distance: 45.6
click at [1567, 520] on div at bounding box center [1561, 255] width 12 height 778
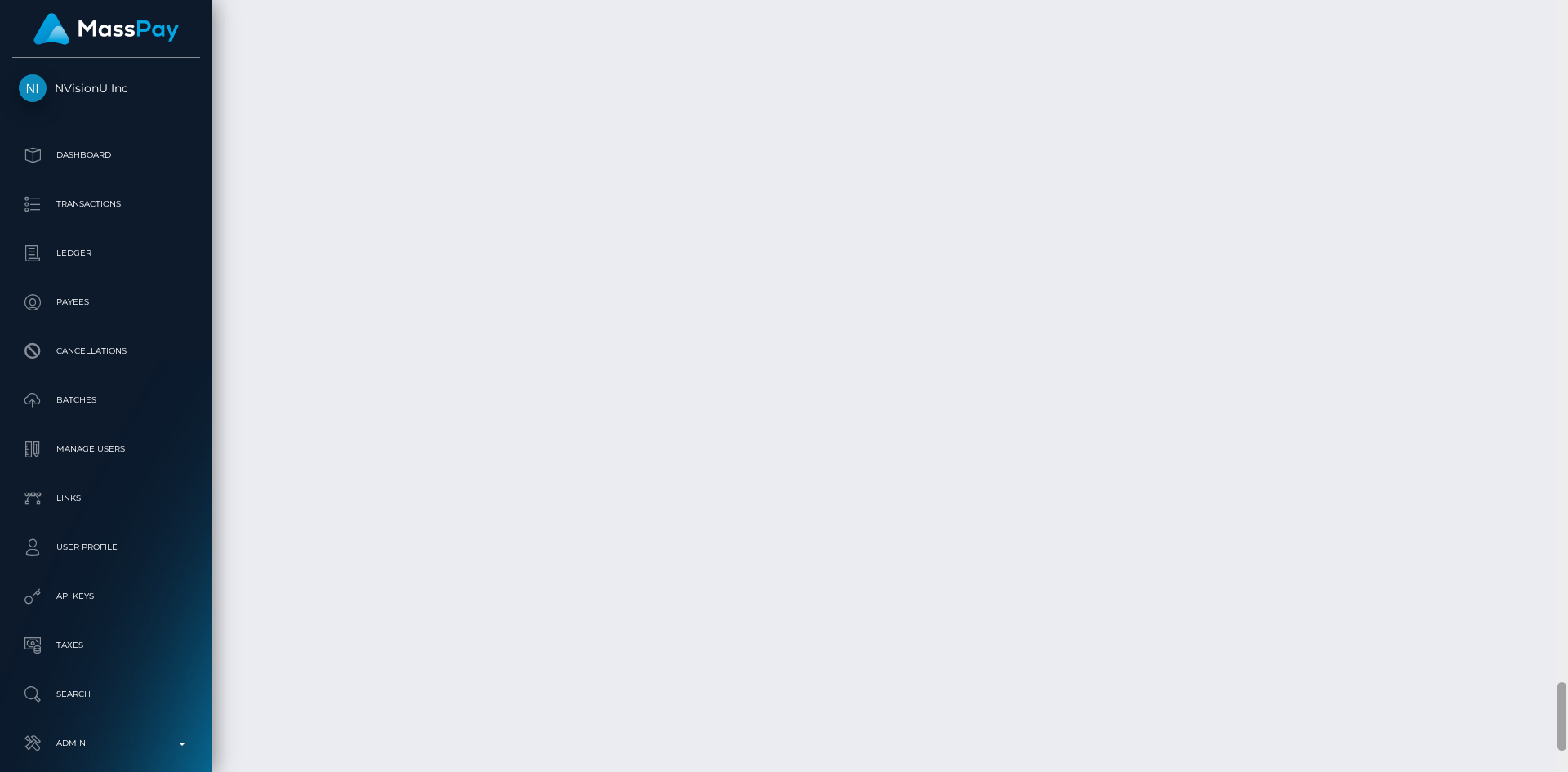
scroll to position [816807, 816381]
drag, startPoint x: 1567, startPoint y: 517, endPoint x: 1567, endPoint y: 307, distance: 210.0
click at [1567, 307] on html "NVisionU Inc Dashboard Transactions Ledger Payees Cancellations" at bounding box center [784, 386] width 1568 height 772
drag, startPoint x: 1563, startPoint y: 703, endPoint x: 1567, endPoint y: 692, distance: 11.7
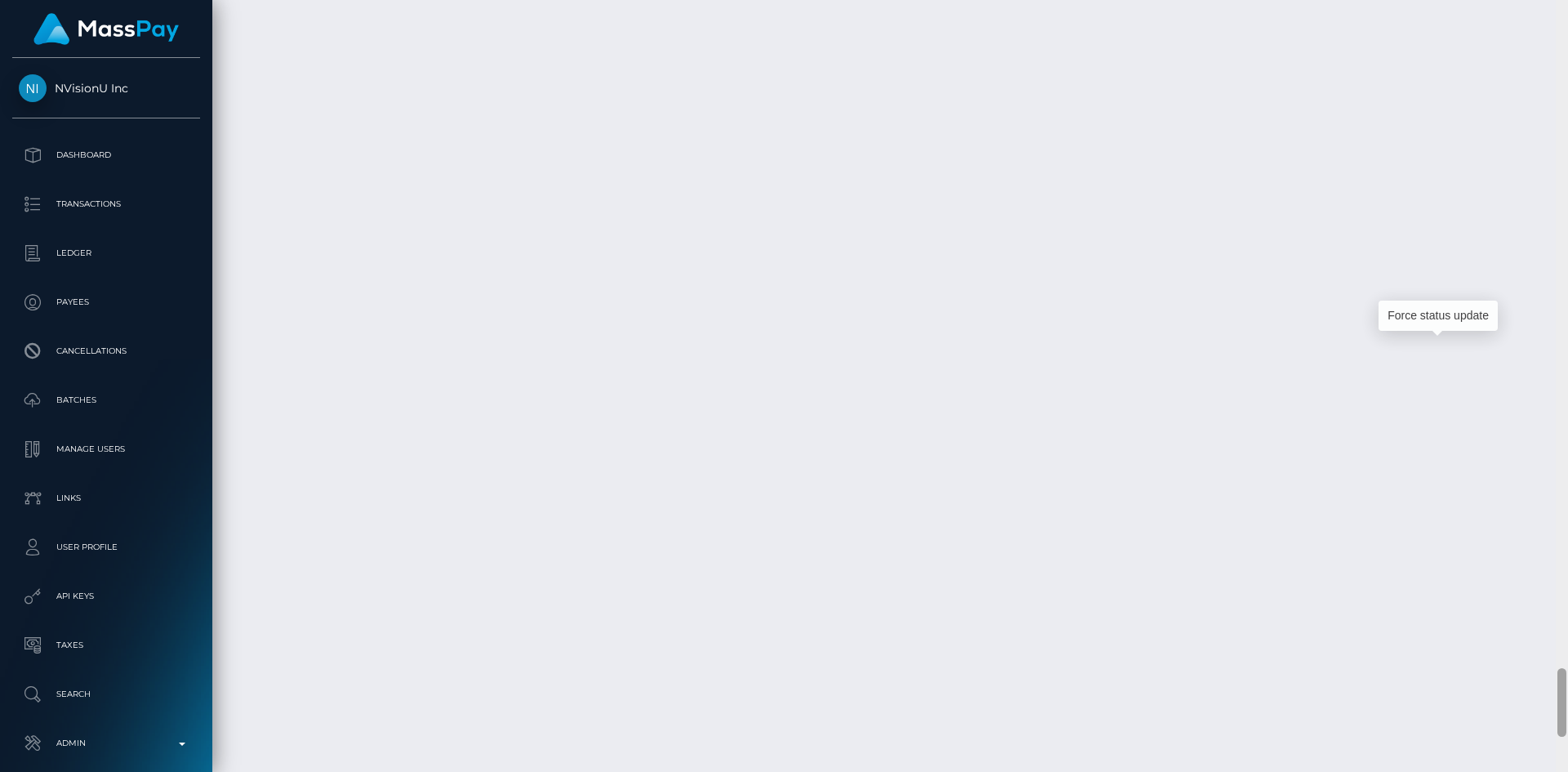
click at [1567, 692] on div at bounding box center [1561, 386] width 12 height 772
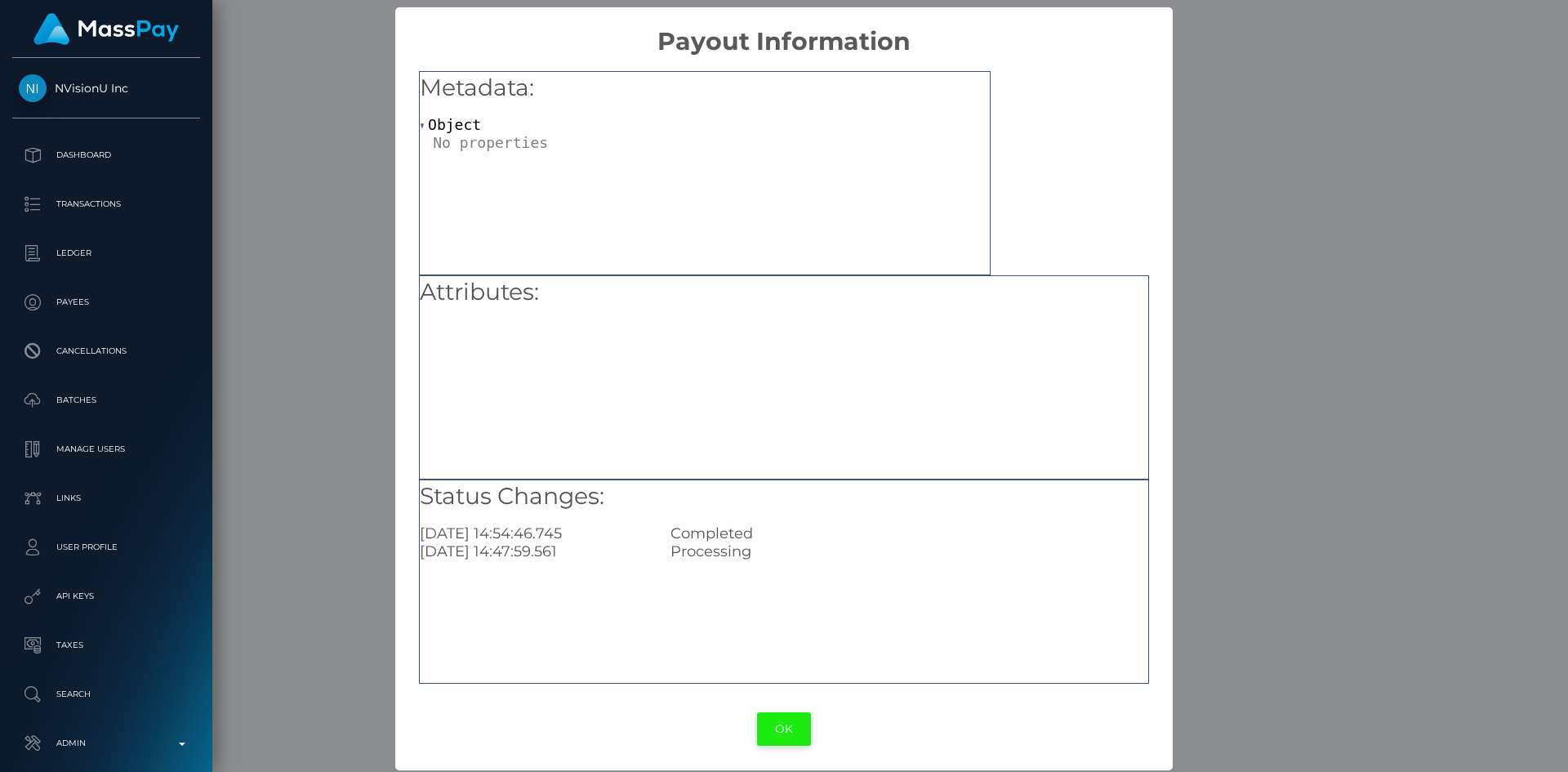
click at [778, 733] on button "OK" at bounding box center [783, 729] width 53 height 34
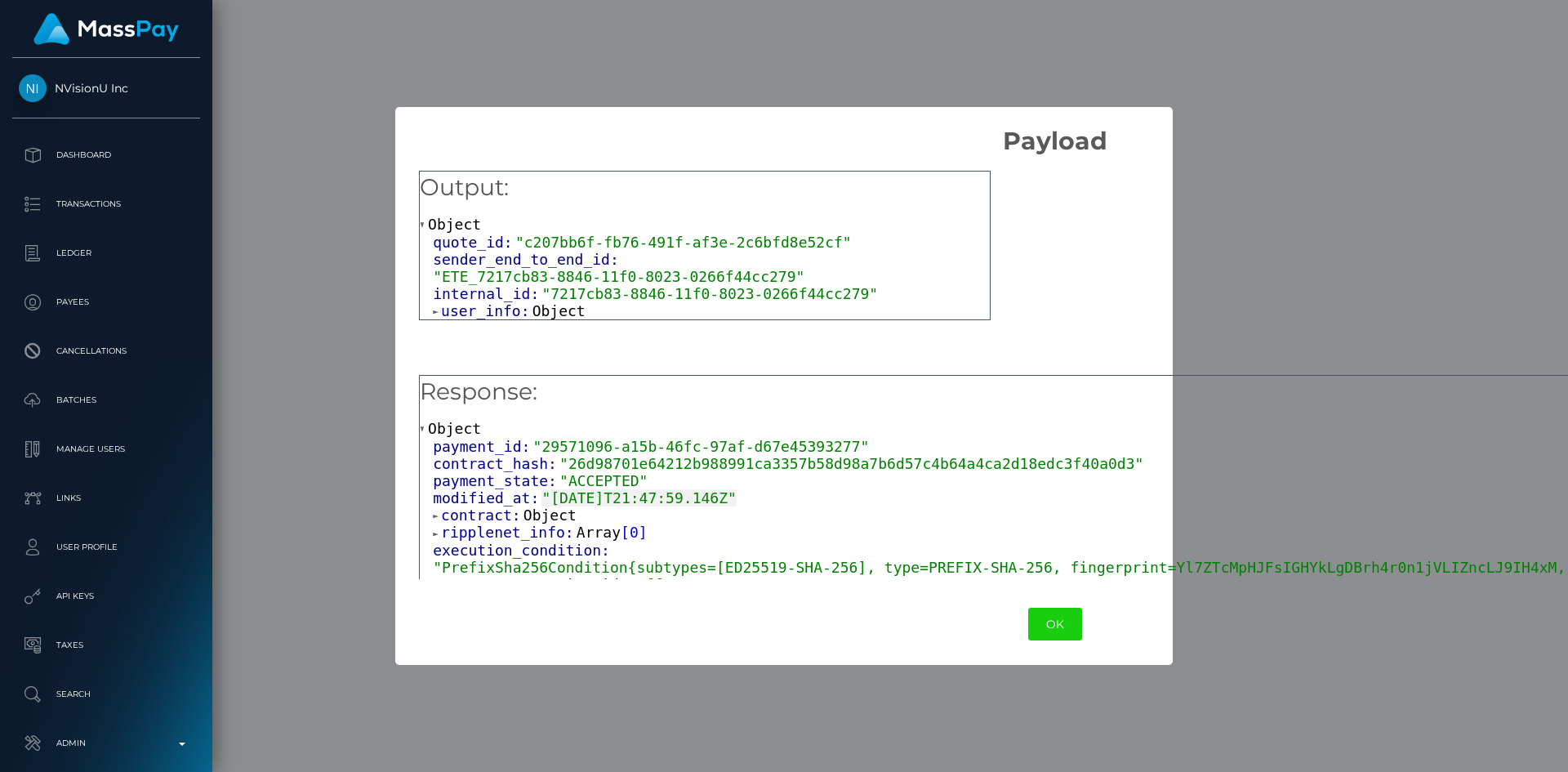
click at [539, 302] on span "Object" at bounding box center [559, 310] width 53 height 17
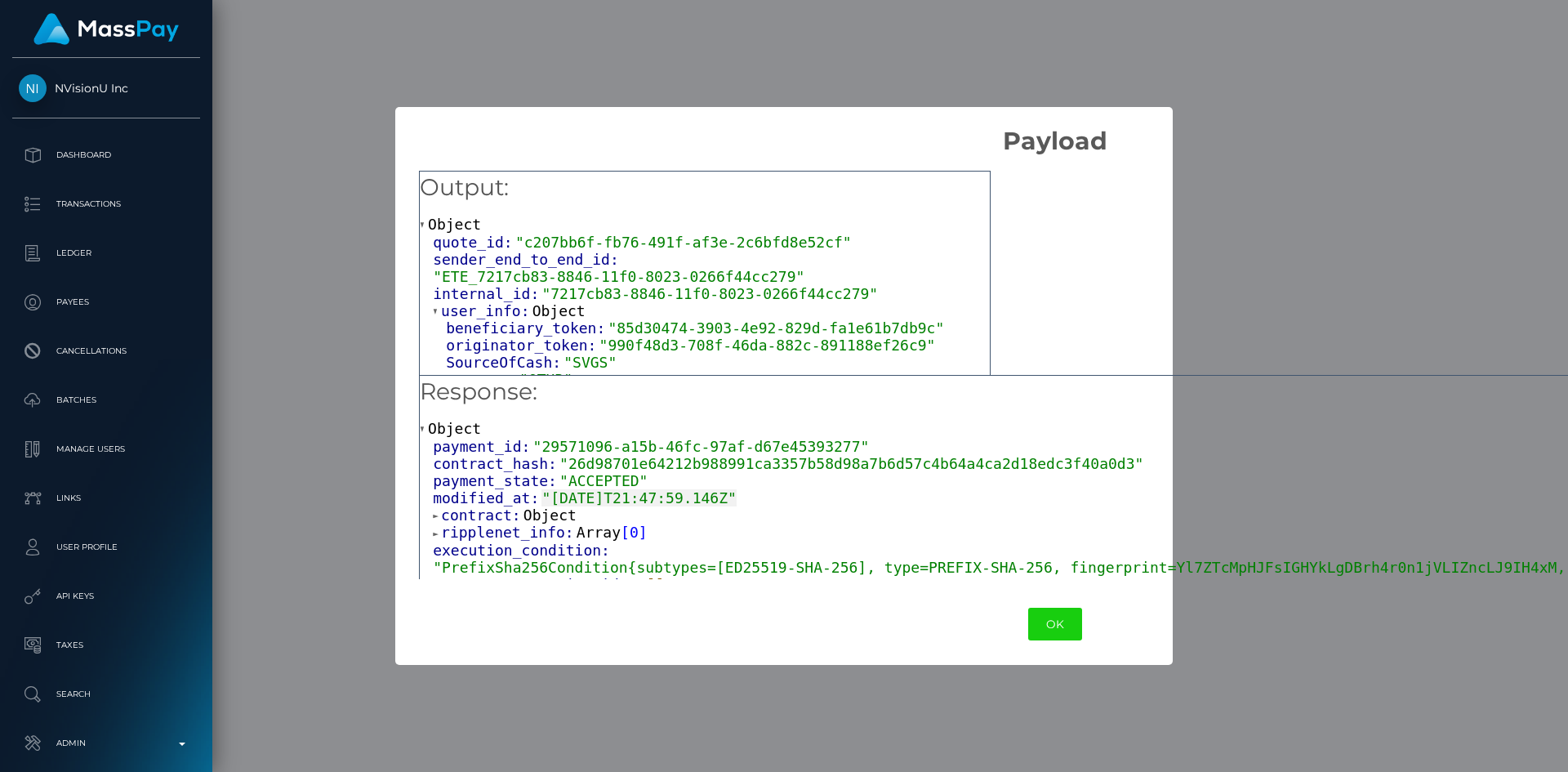
scroll to position [3, 0]
drag, startPoint x: 605, startPoint y: 311, endPoint x: 890, endPoint y: 309, distance: 285.0
click at [890, 316] on span ""85d30474-3903-4e92-829d-fa1e61b7db9c"" at bounding box center [776, 325] width 337 height 17
copy span "85d30474-3903-4e92-829d-fa1e61b7db9c"
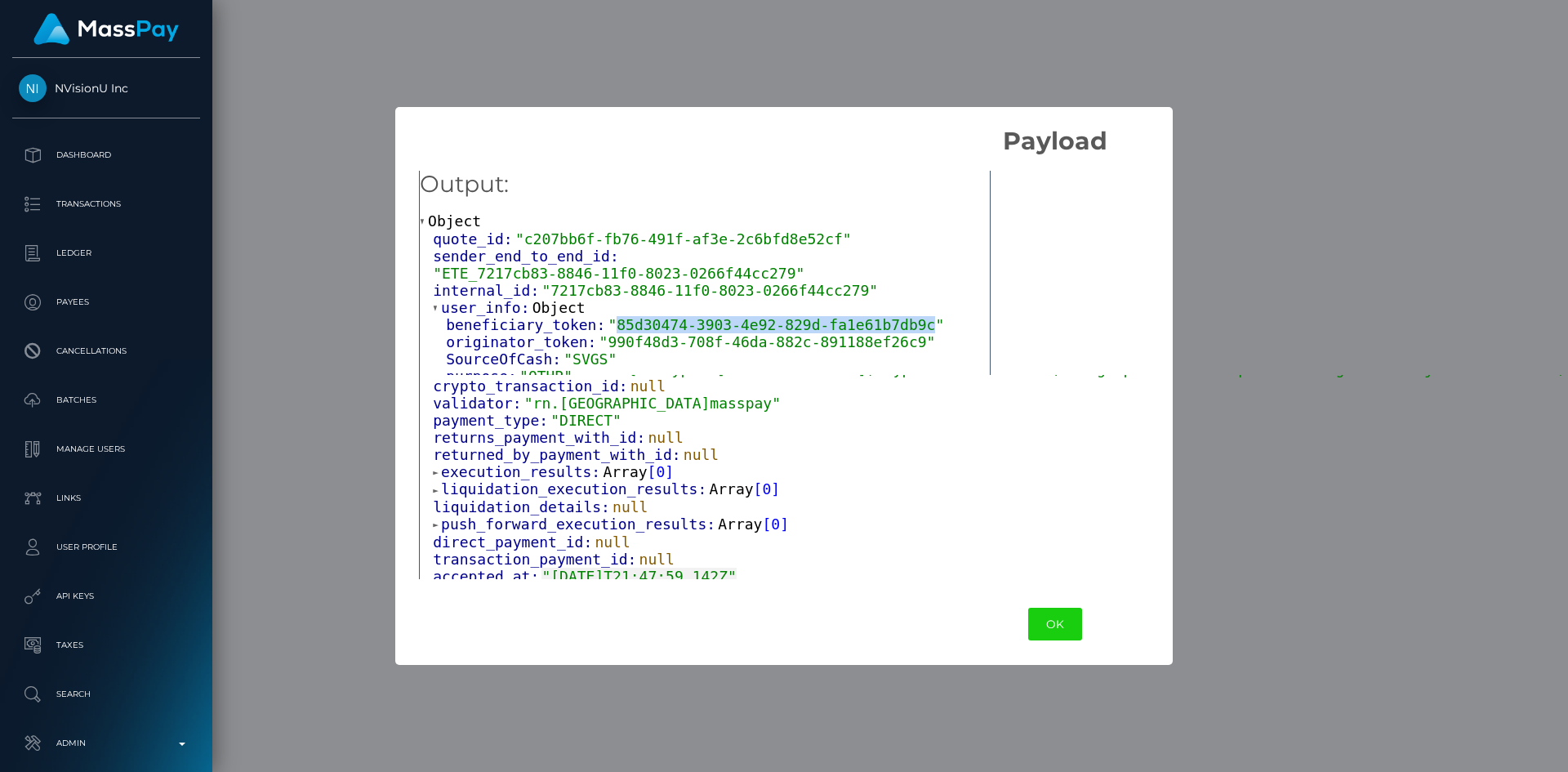
scroll to position [163, 0]
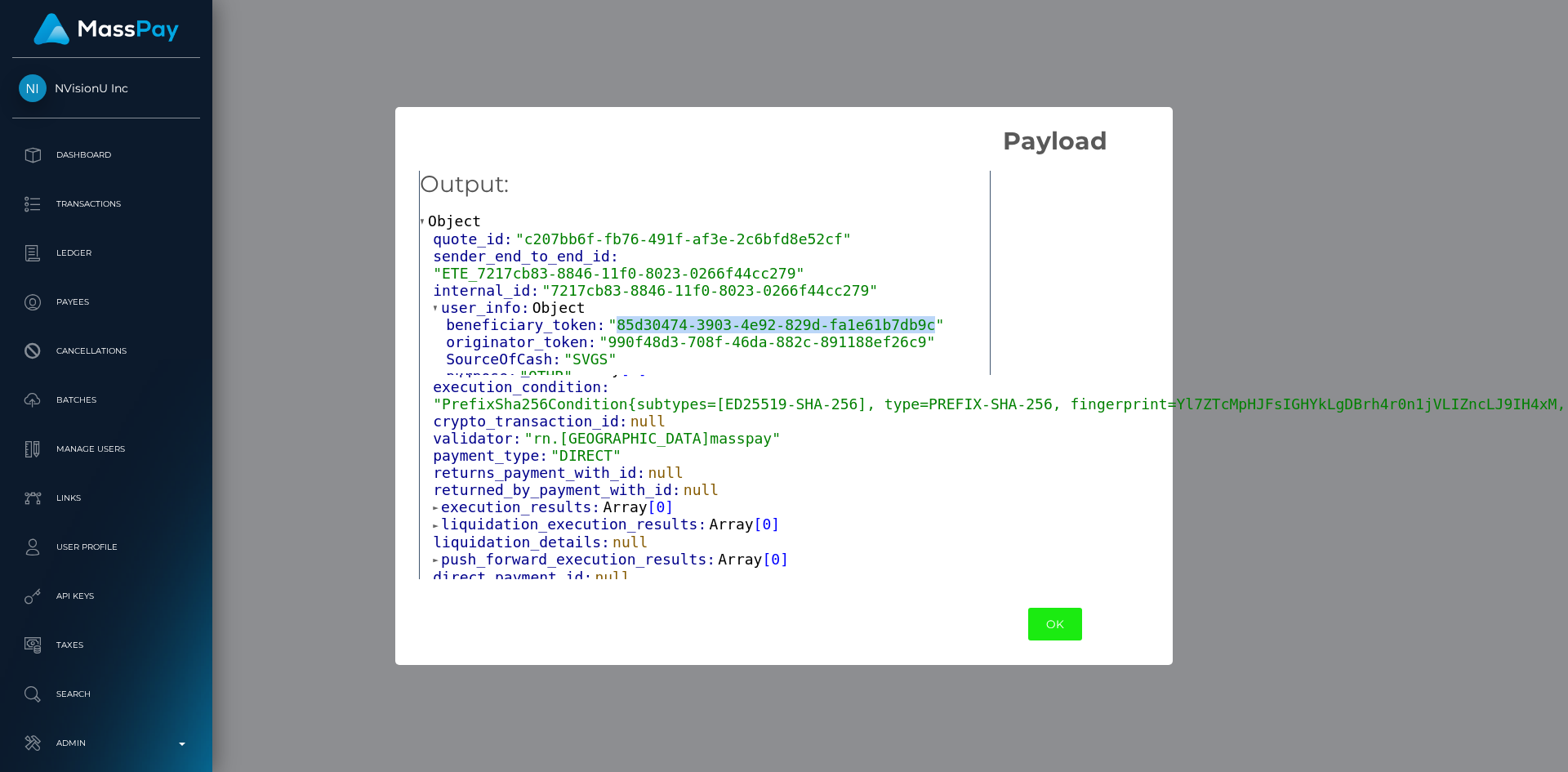
click at [1029, 626] on button "OK" at bounding box center [1055, 625] width 53 height 34
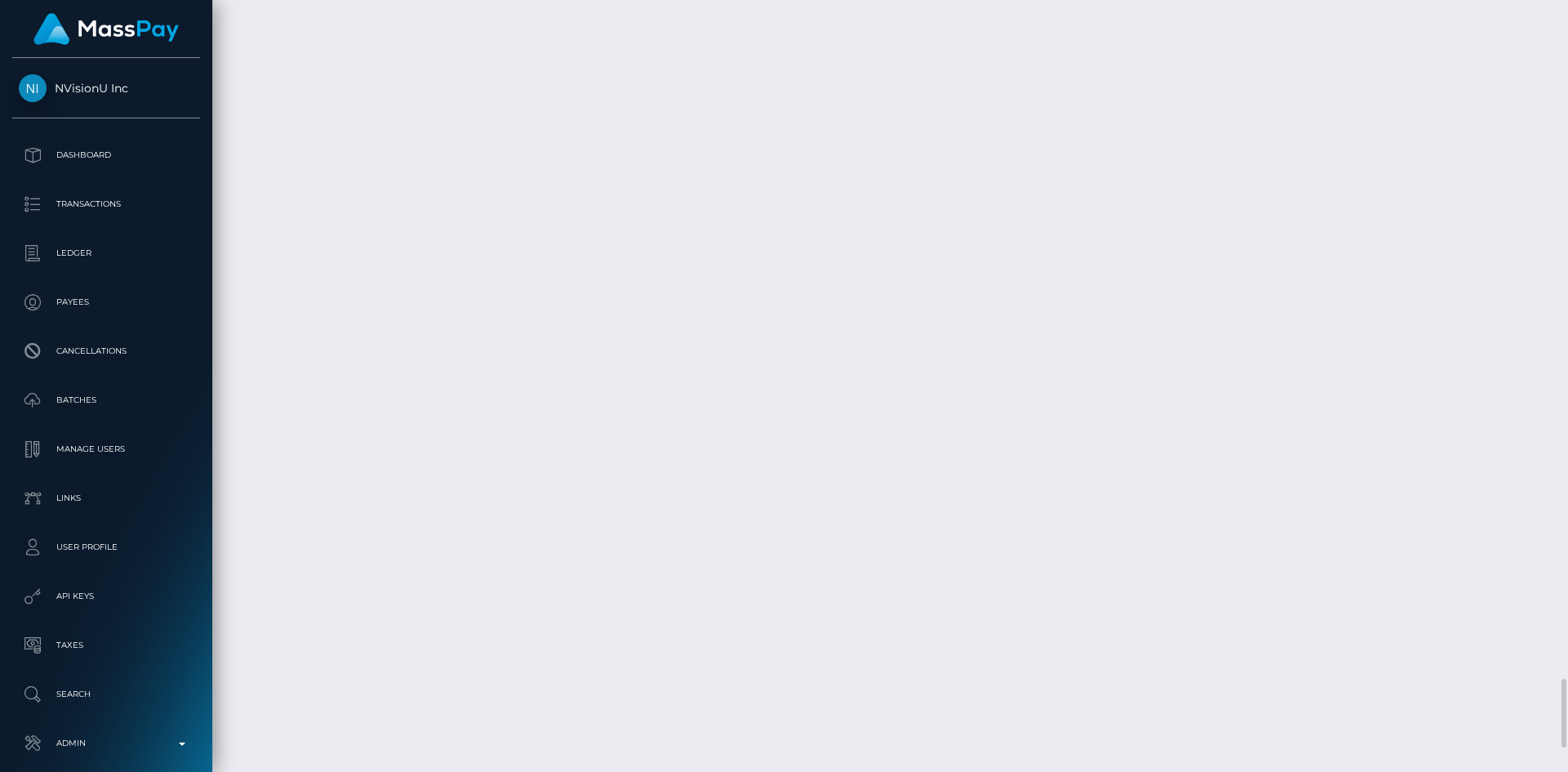
scroll to position [7664, 0]
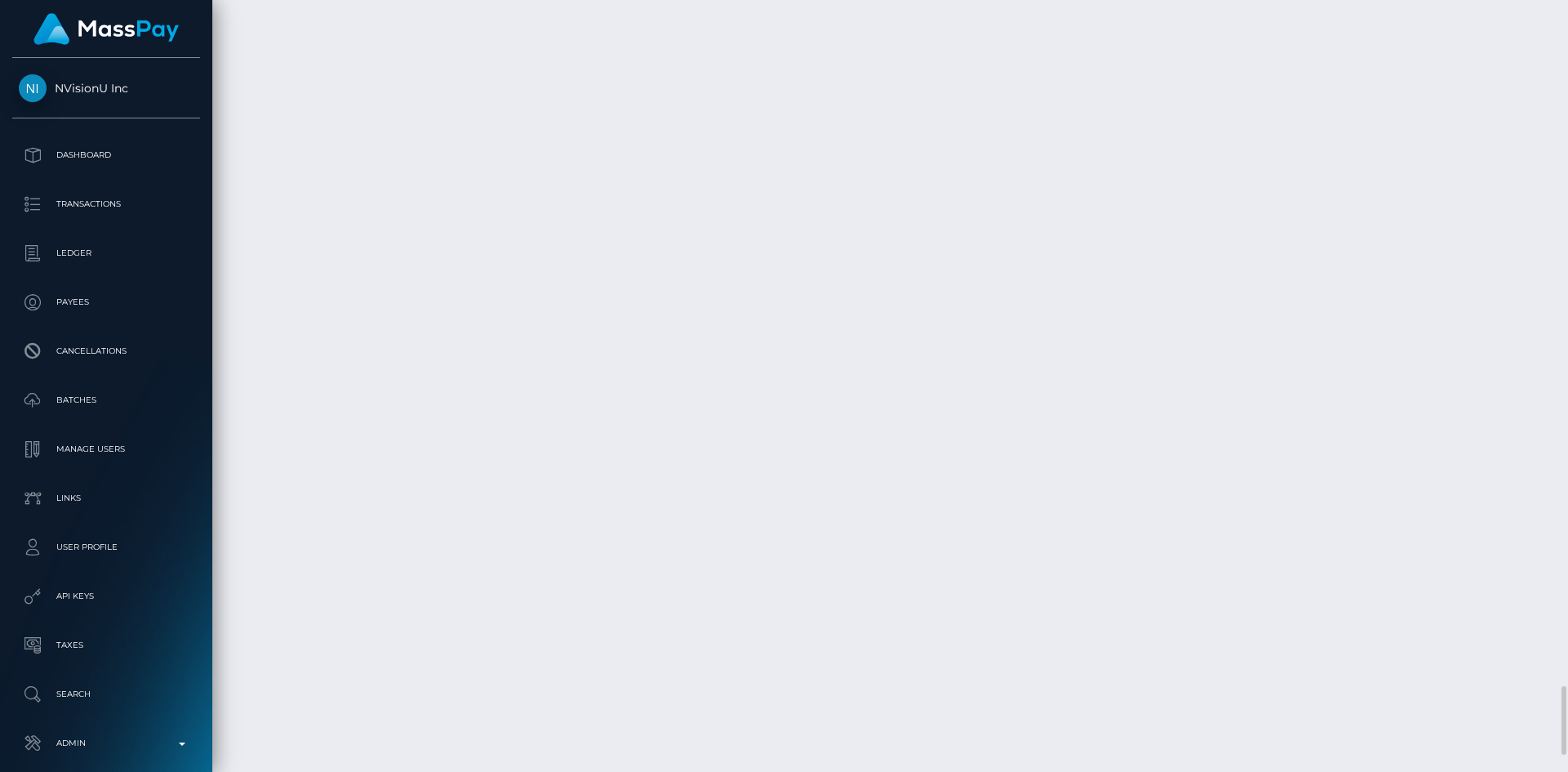
copy td "Bank Wire / Confirmation: 29571096-a15b-46fc-97af-d67e45393277 / 68b765eeb451c …"
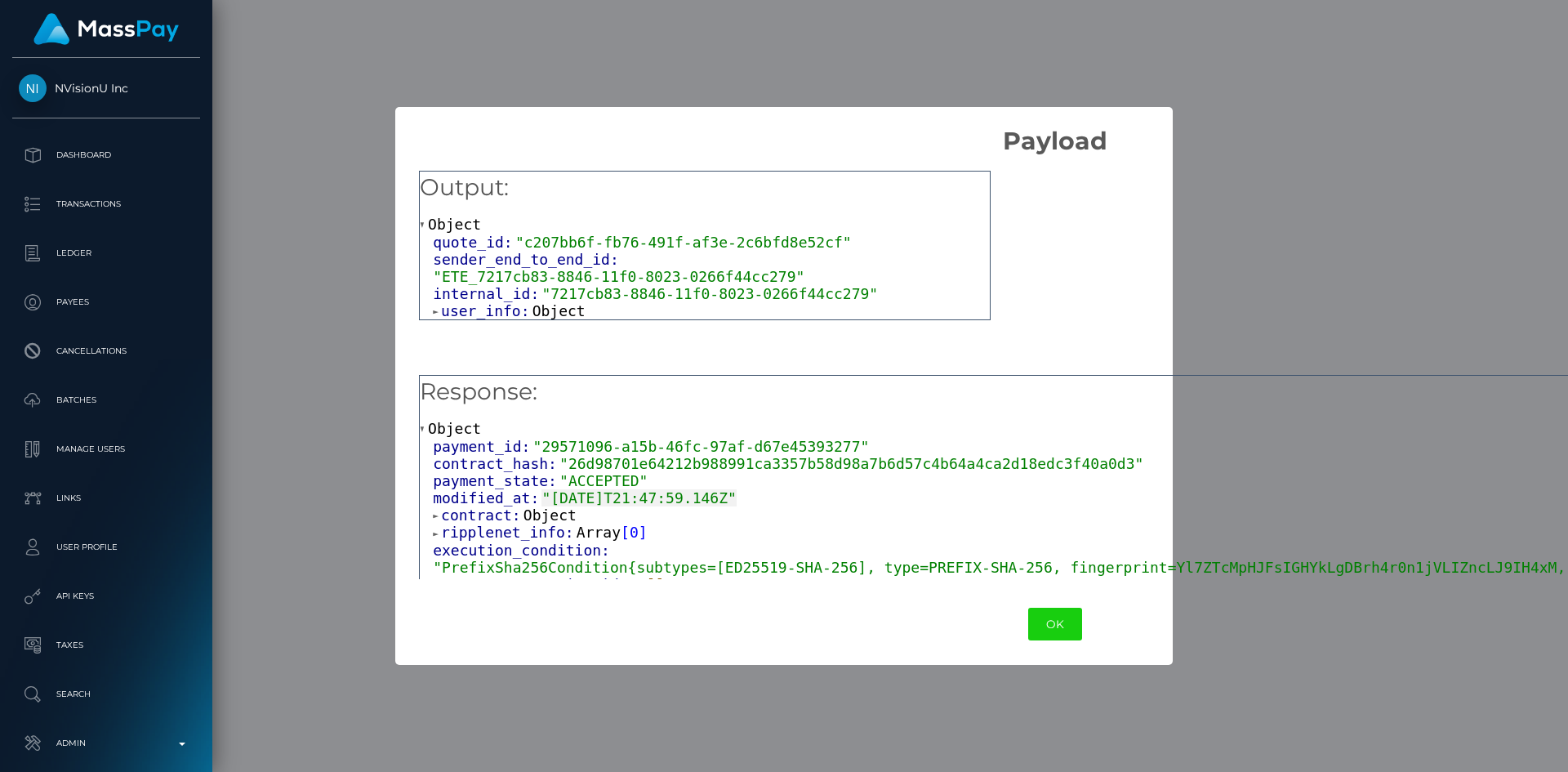
click at [1274, 449] on div "payment_id: "29571096-a15b-46fc-97af-d67e45393277"" at bounding box center [1062, 447] width 1257 height 17
click at [1278, 486] on div "payment_state: "ACCEPTED"" at bounding box center [1062, 480] width 1257 height 17
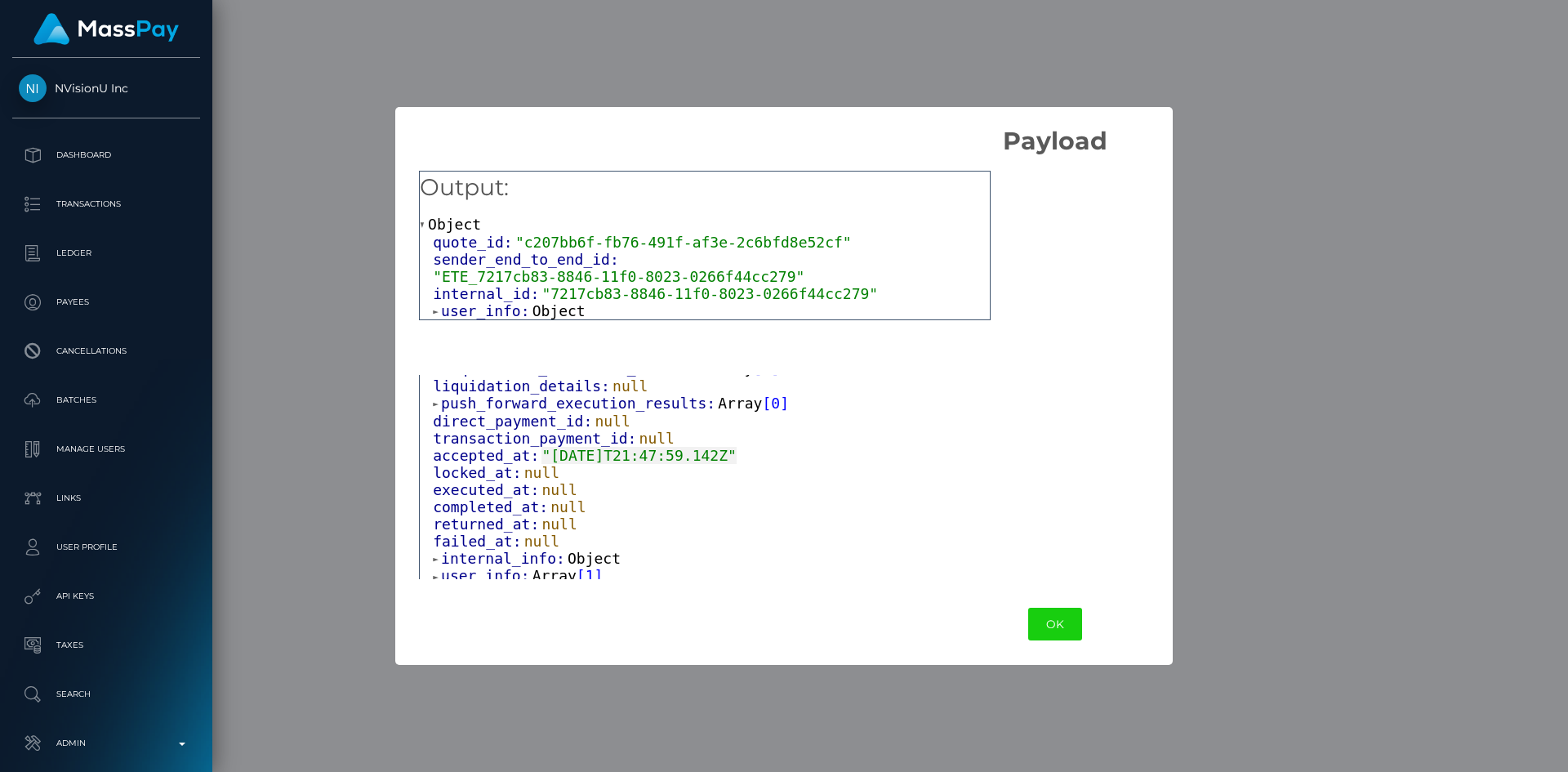
scroll to position [346, 0]
click at [550, 573] on span "Array" at bounding box center [554, 568] width 44 height 17
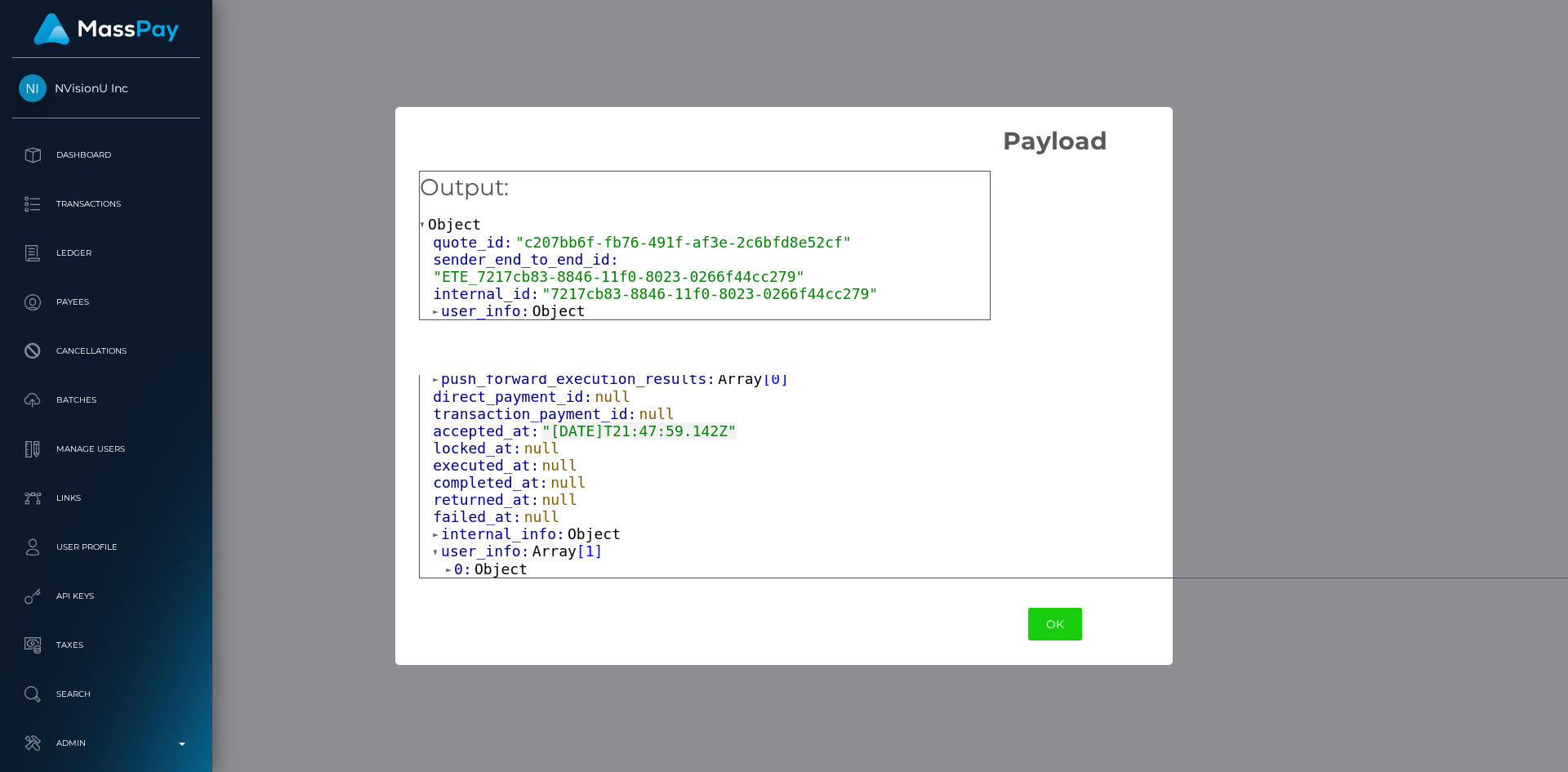
scroll to position [364, 0]
click at [513, 572] on span "Object" at bounding box center [501, 568] width 53 height 17
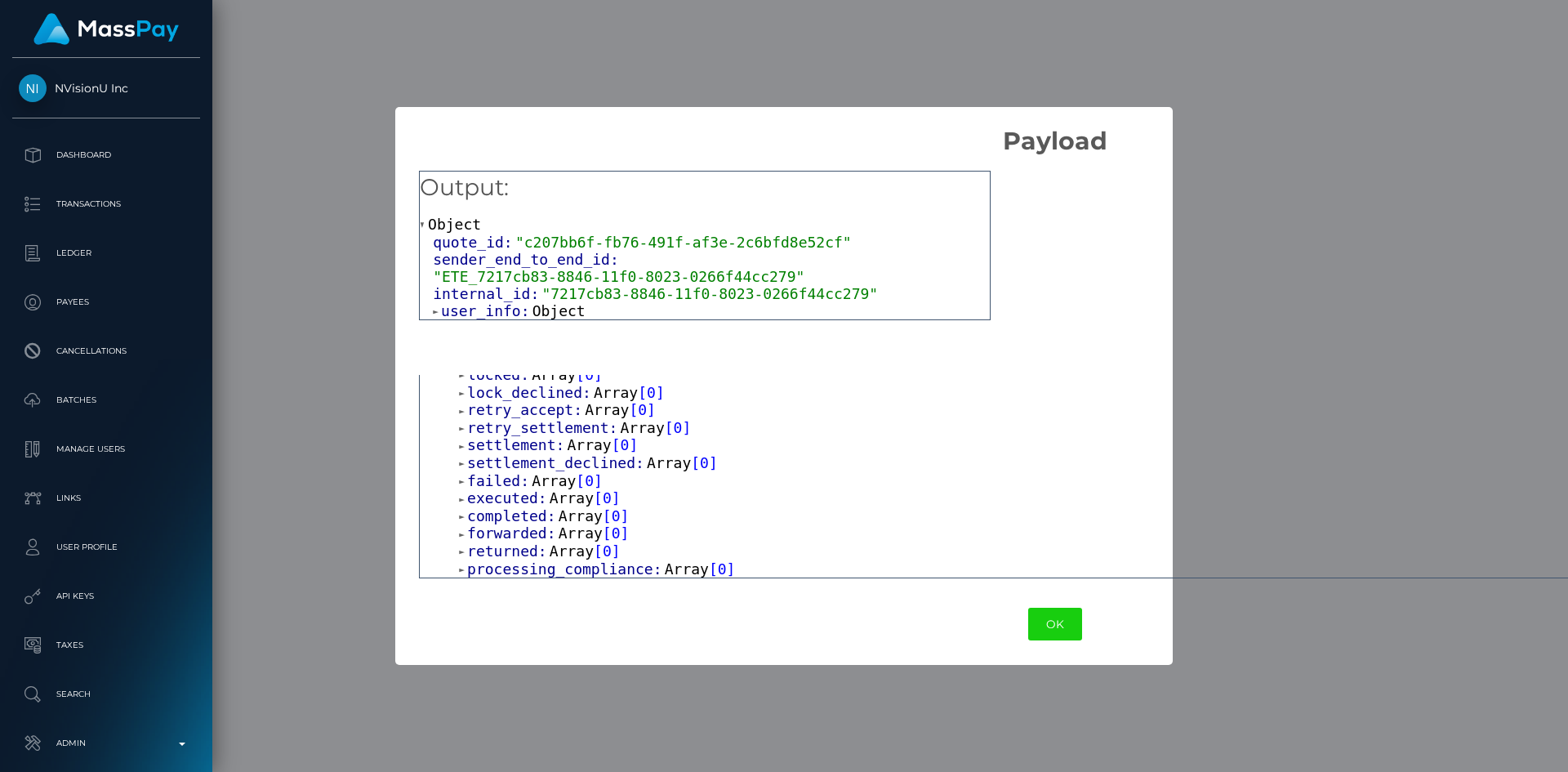
scroll to position [617, 0]
drag, startPoint x: 928, startPoint y: 531, endPoint x: 930, endPoint y: 521, distance: 10.2
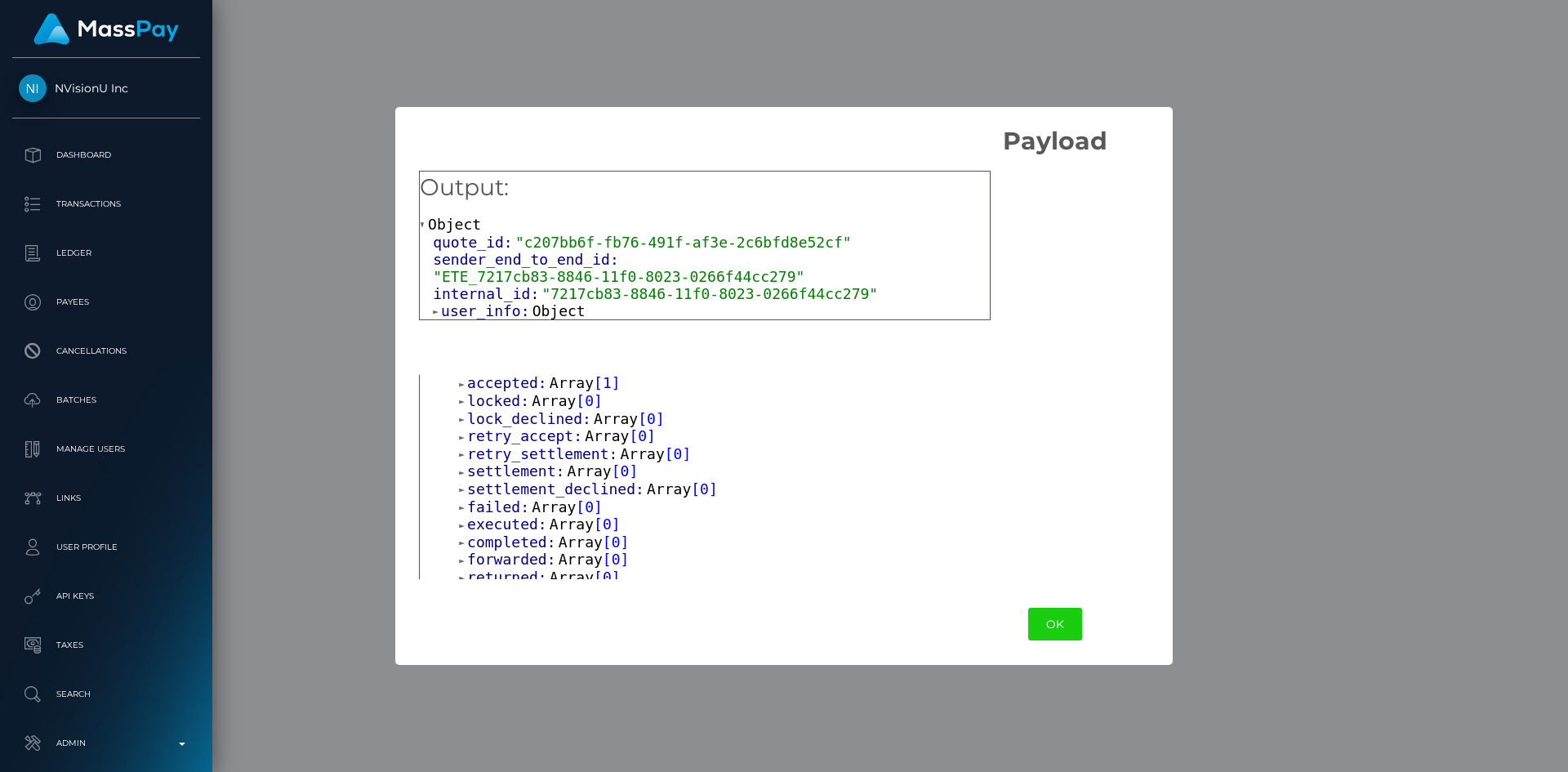
scroll to position [516, 0]
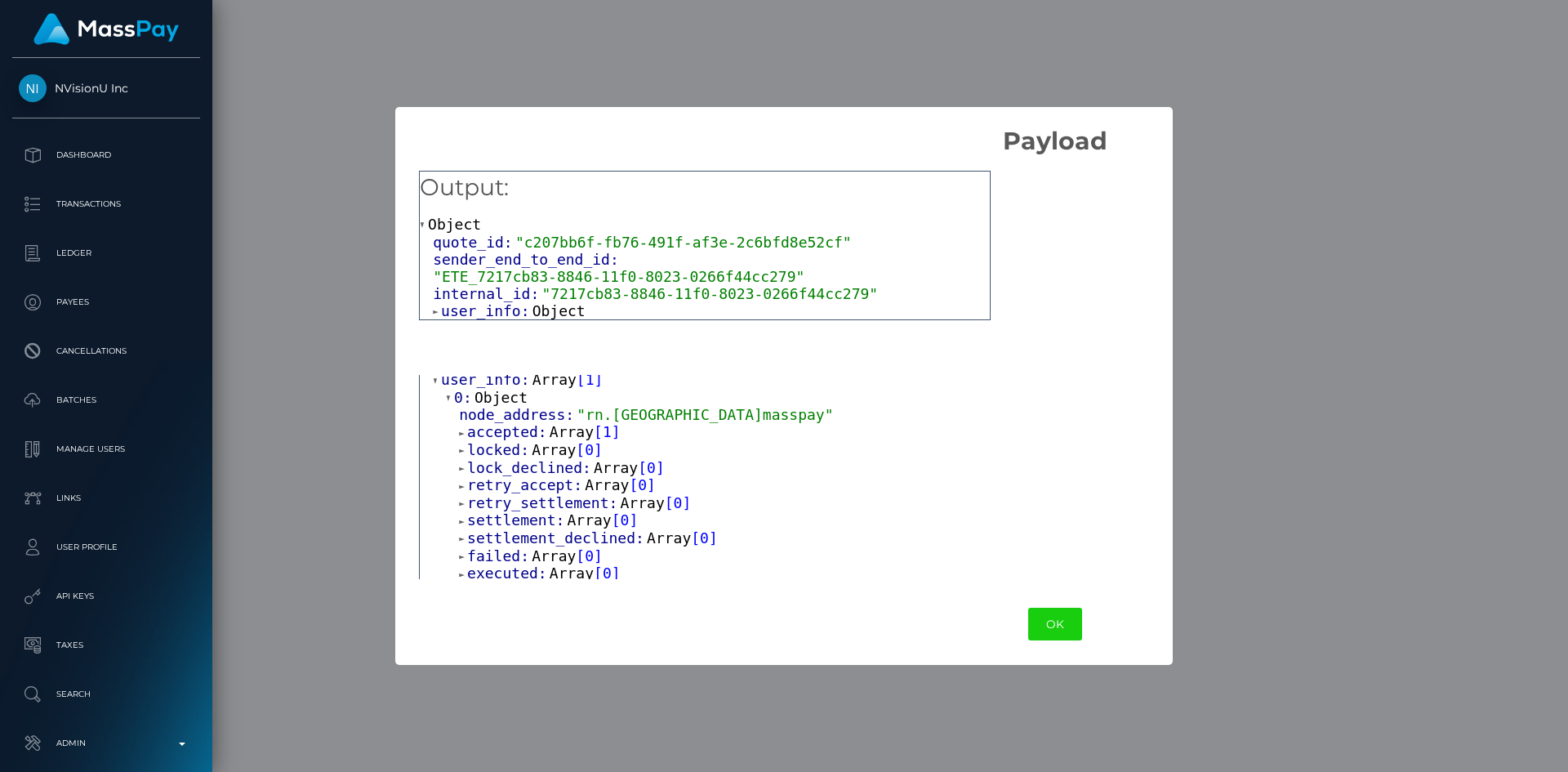
click at [558, 440] on span "Array" at bounding box center [571, 431] width 44 height 17
drag, startPoint x: 522, startPoint y: 474, endPoint x: 548, endPoint y: 471, distance: 26.2
click at [524, 459] on span "Object" at bounding box center [527, 449] width 53 height 17
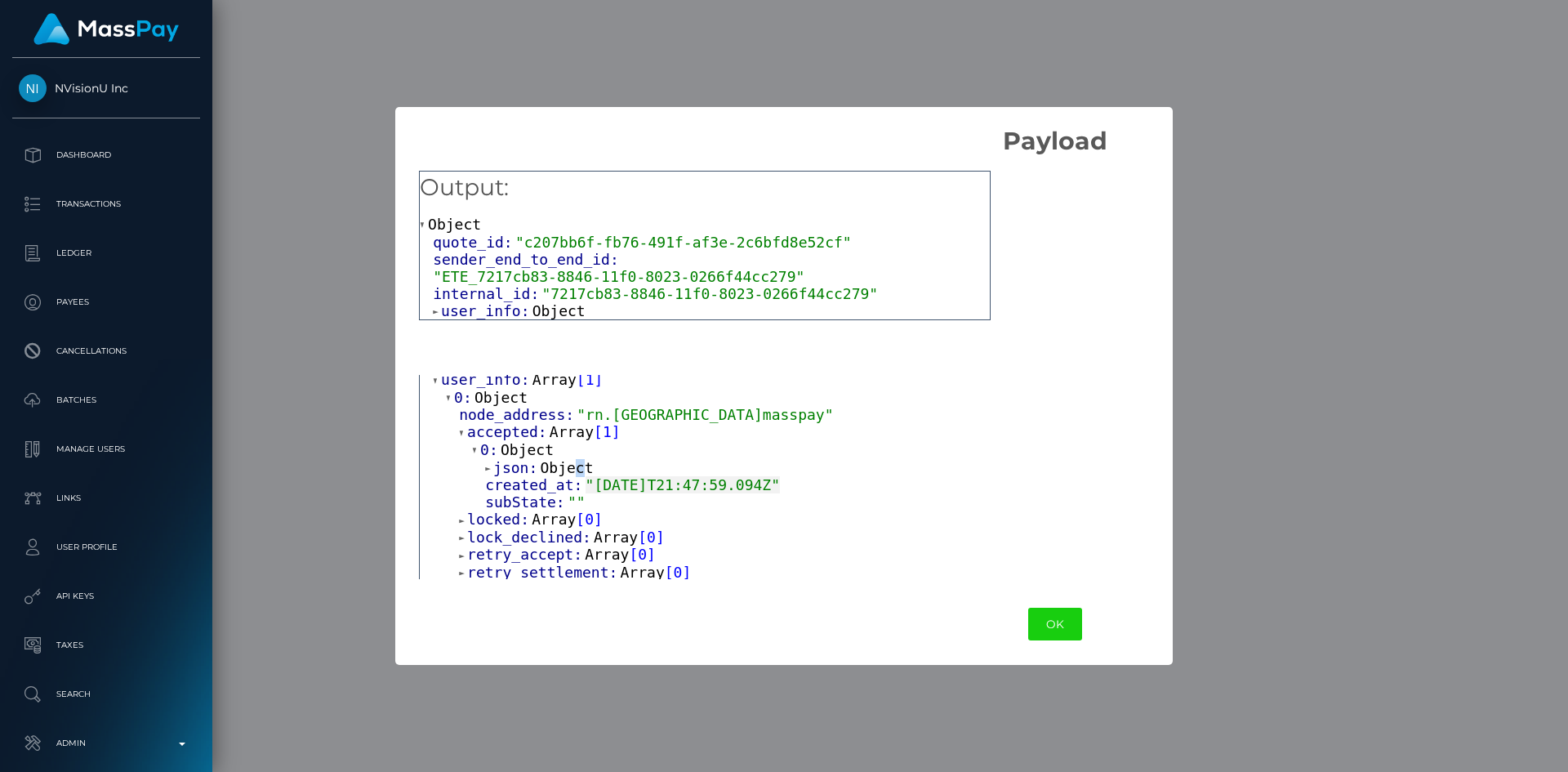
drag, startPoint x: 568, startPoint y: 488, endPoint x: 613, endPoint y: 489, distance: 45.0
click at [581, 477] on span "Object" at bounding box center [566, 467] width 53 height 17
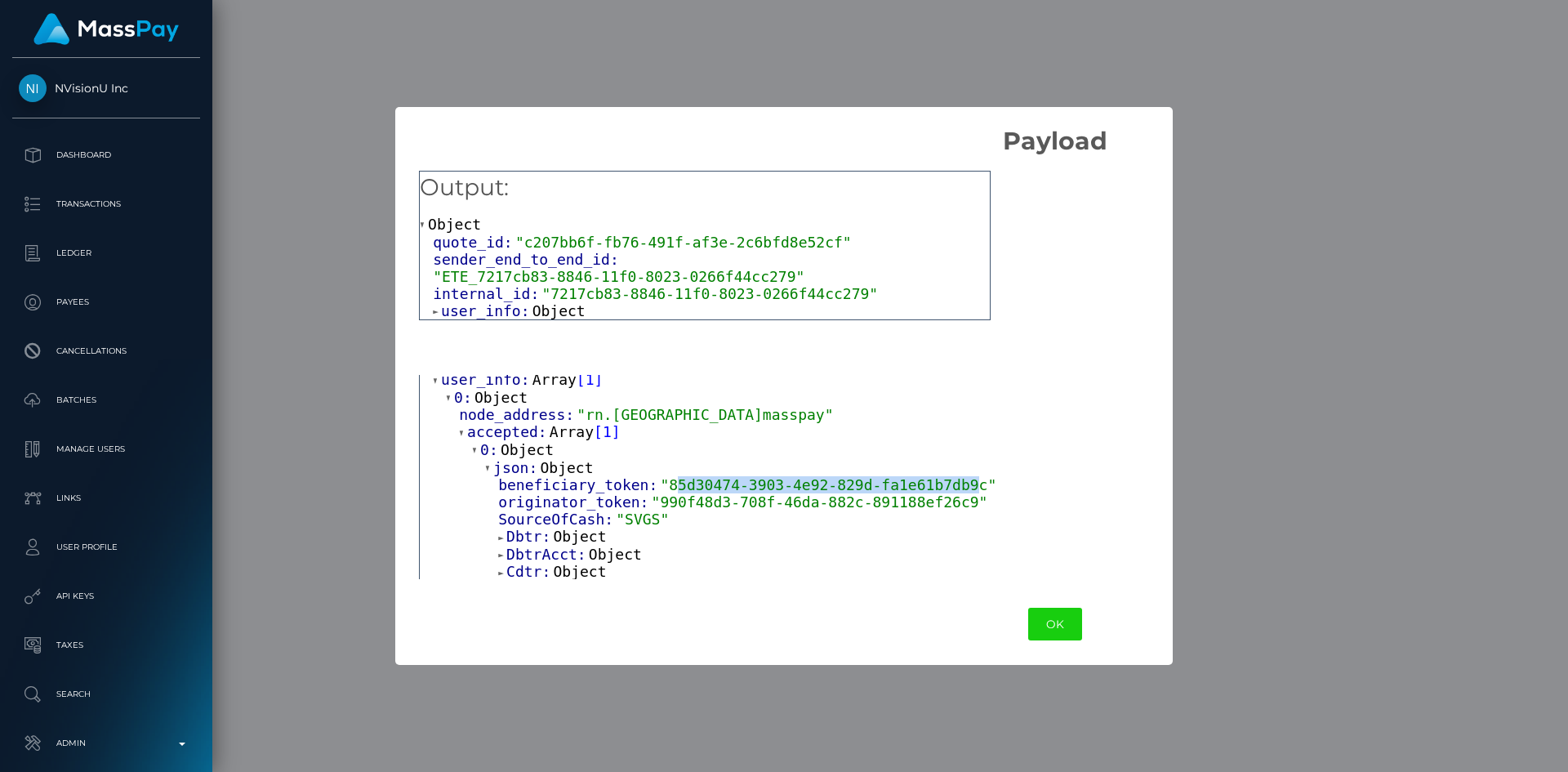
drag, startPoint x: 660, startPoint y: 506, endPoint x: 940, endPoint y: 512, distance: 280.1
click at [940, 493] on span ""85d30474-3903-4e92-829d-fa1e61b7db9c"" at bounding box center [828, 485] width 337 height 17
drag, startPoint x: 657, startPoint y: 504, endPoint x: 942, endPoint y: 506, distance: 285.0
click at [942, 493] on span ""85d30474-3903-4e92-829d-fa1e61b7db9c"" at bounding box center [828, 485] width 337 height 17
copy span "85d30474-3903-4e92-829d-fa1e61b7db9c"
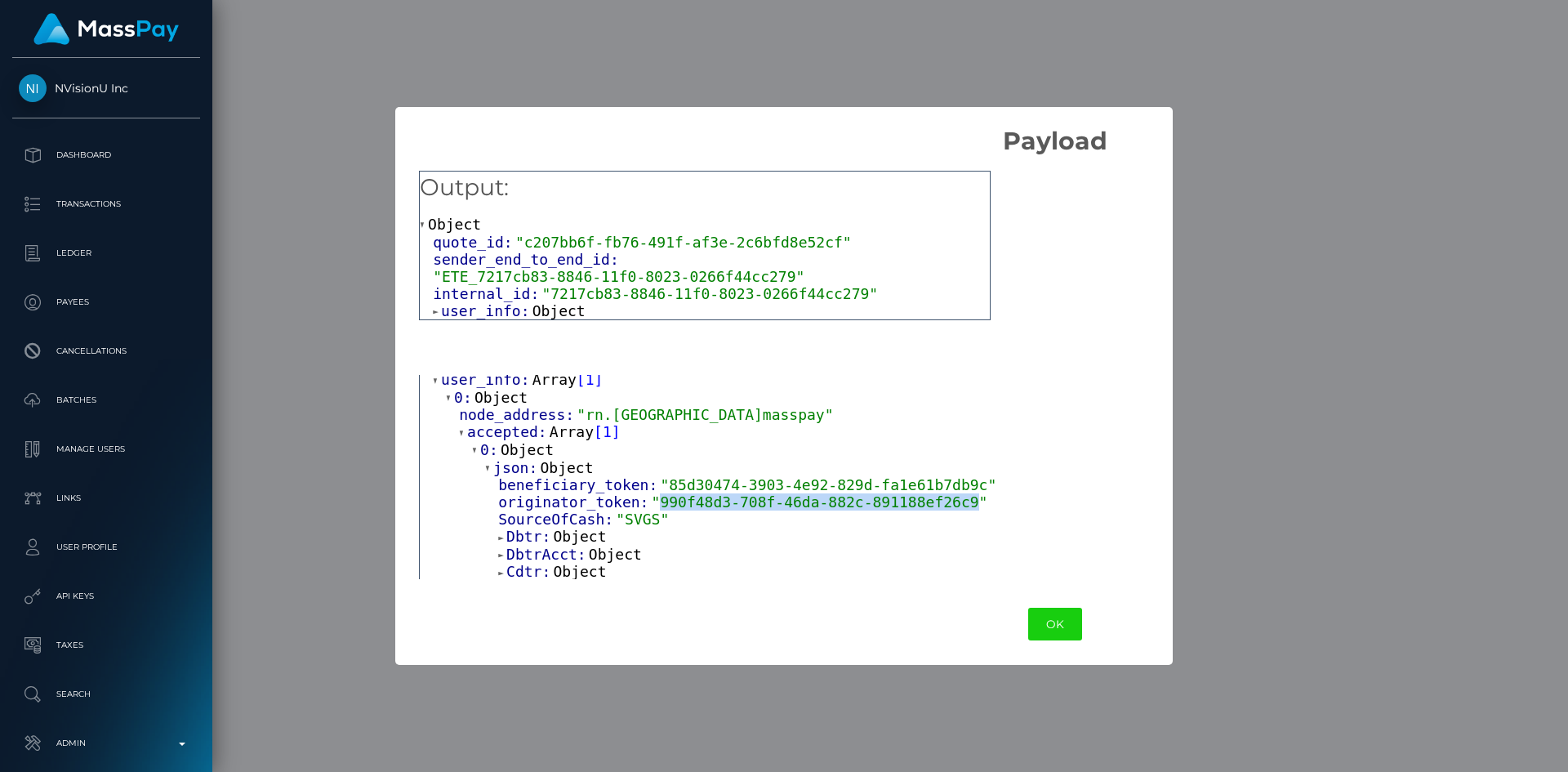
drag, startPoint x: 936, startPoint y: 522, endPoint x: 649, endPoint y: 524, distance: 287.0
click at [652, 510] on span ""990f48d3-708f-46da-882c-891188ef26c9"" at bounding box center [820, 502] width 337 height 17
copy span "990f48d3-708f-46da-882c-891188ef26c9"
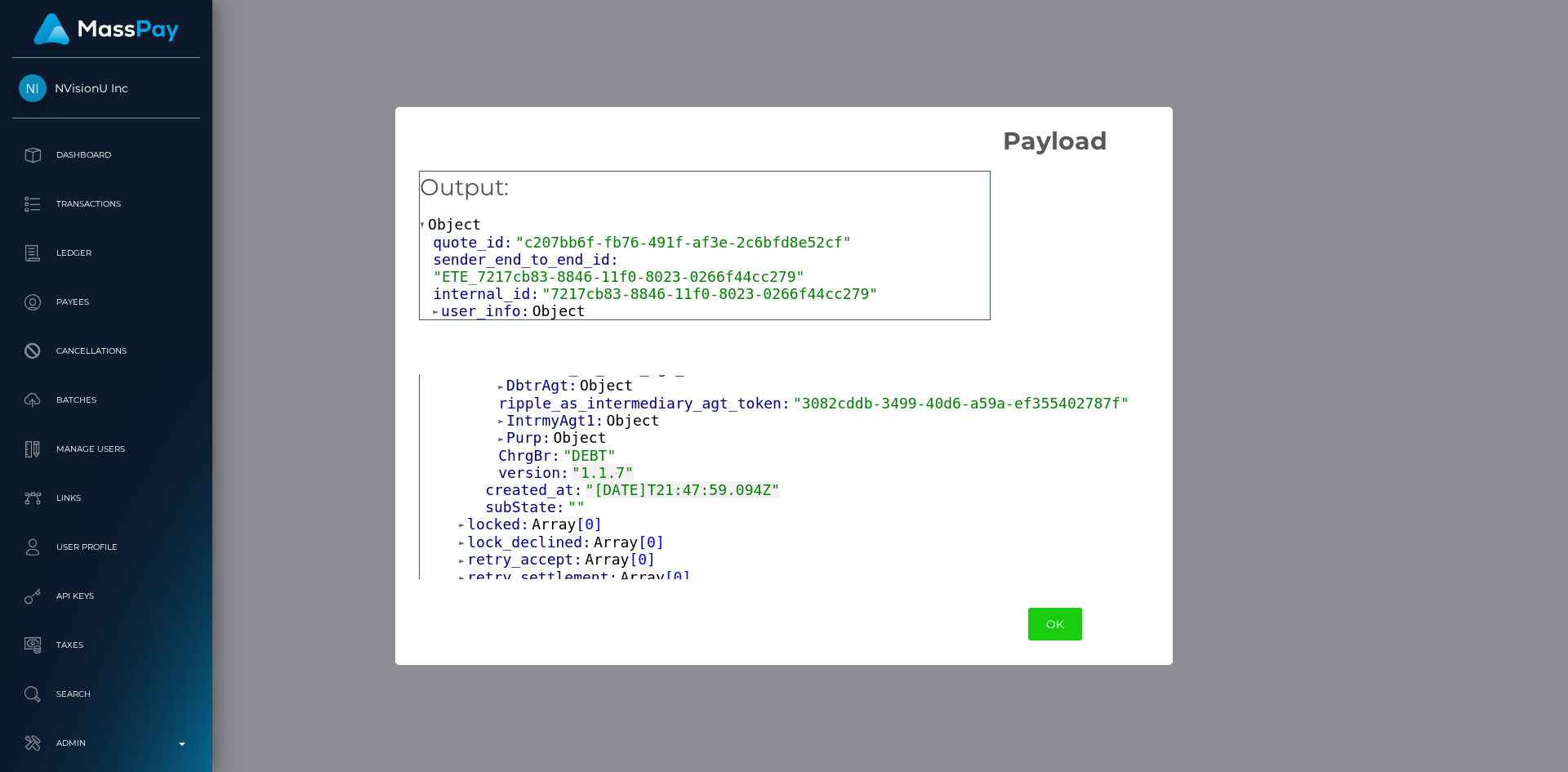
scroll to position [782, 0]
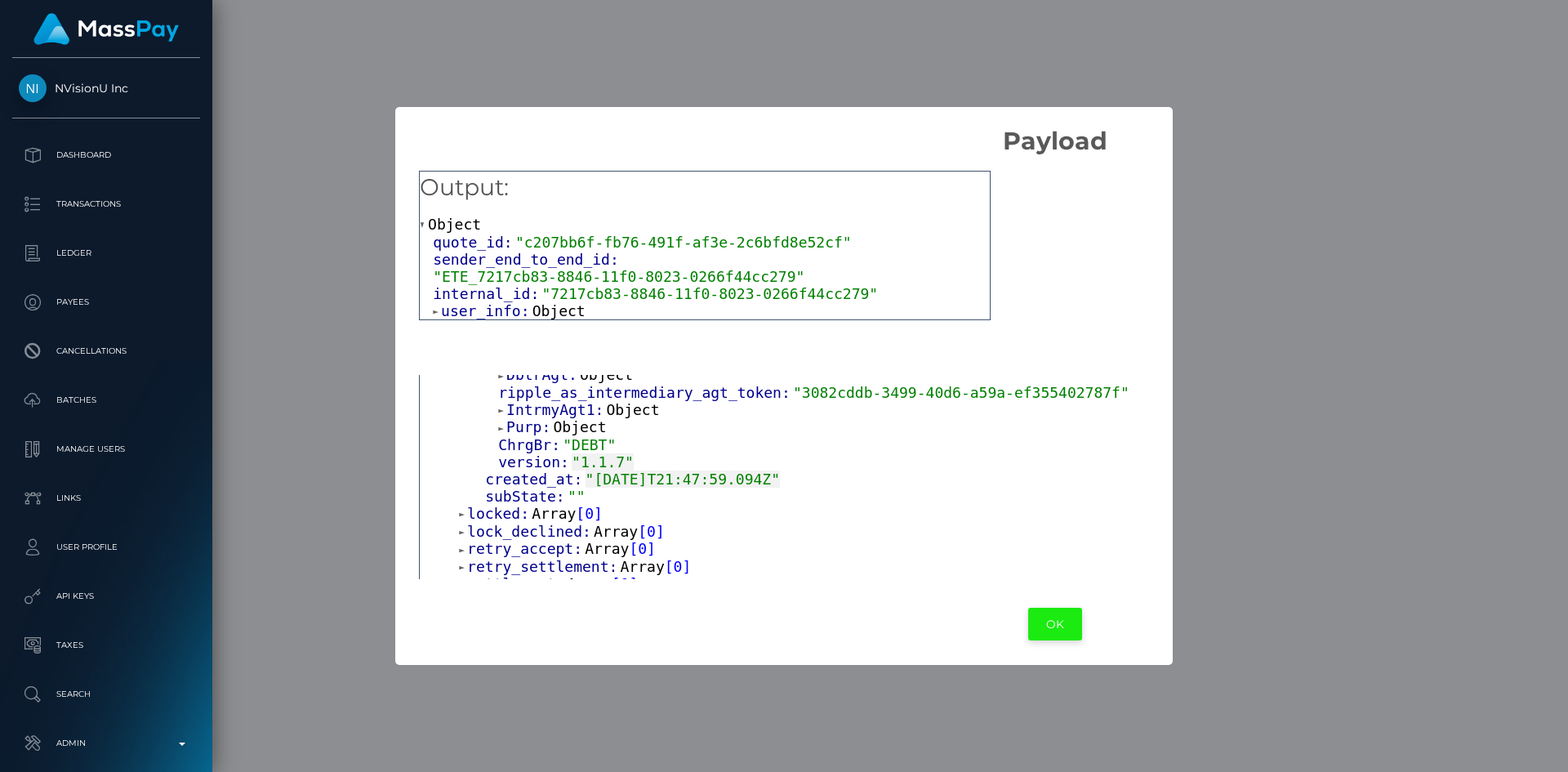
click at [1029, 617] on button "OK" at bounding box center [1055, 625] width 53 height 34
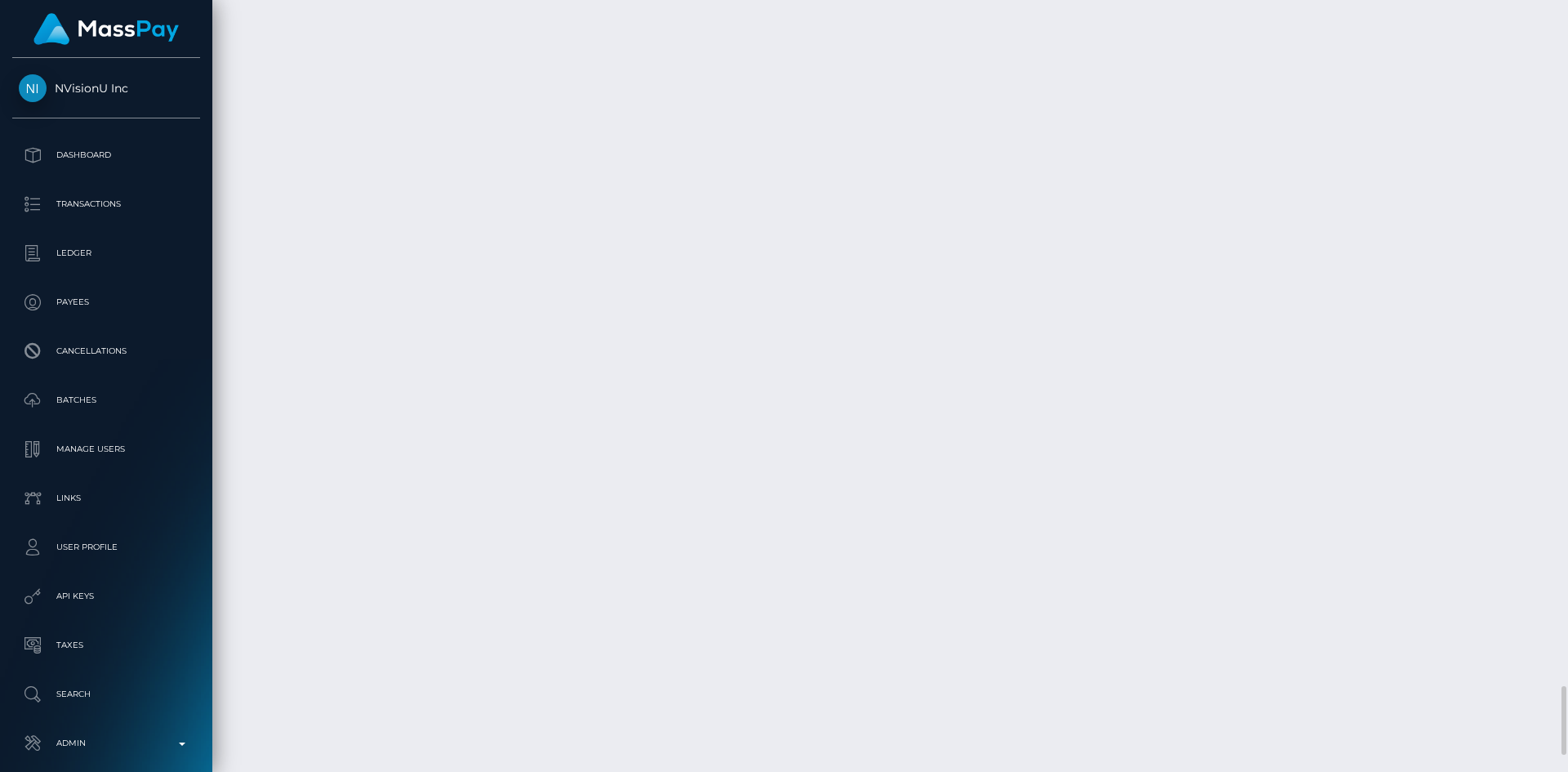
scroll to position [196, 420]
drag, startPoint x: 1272, startPoint y: 320, endPoint x: 1322, endPoint y: 317, distance: 50.1
copy td "38.99 EUR"
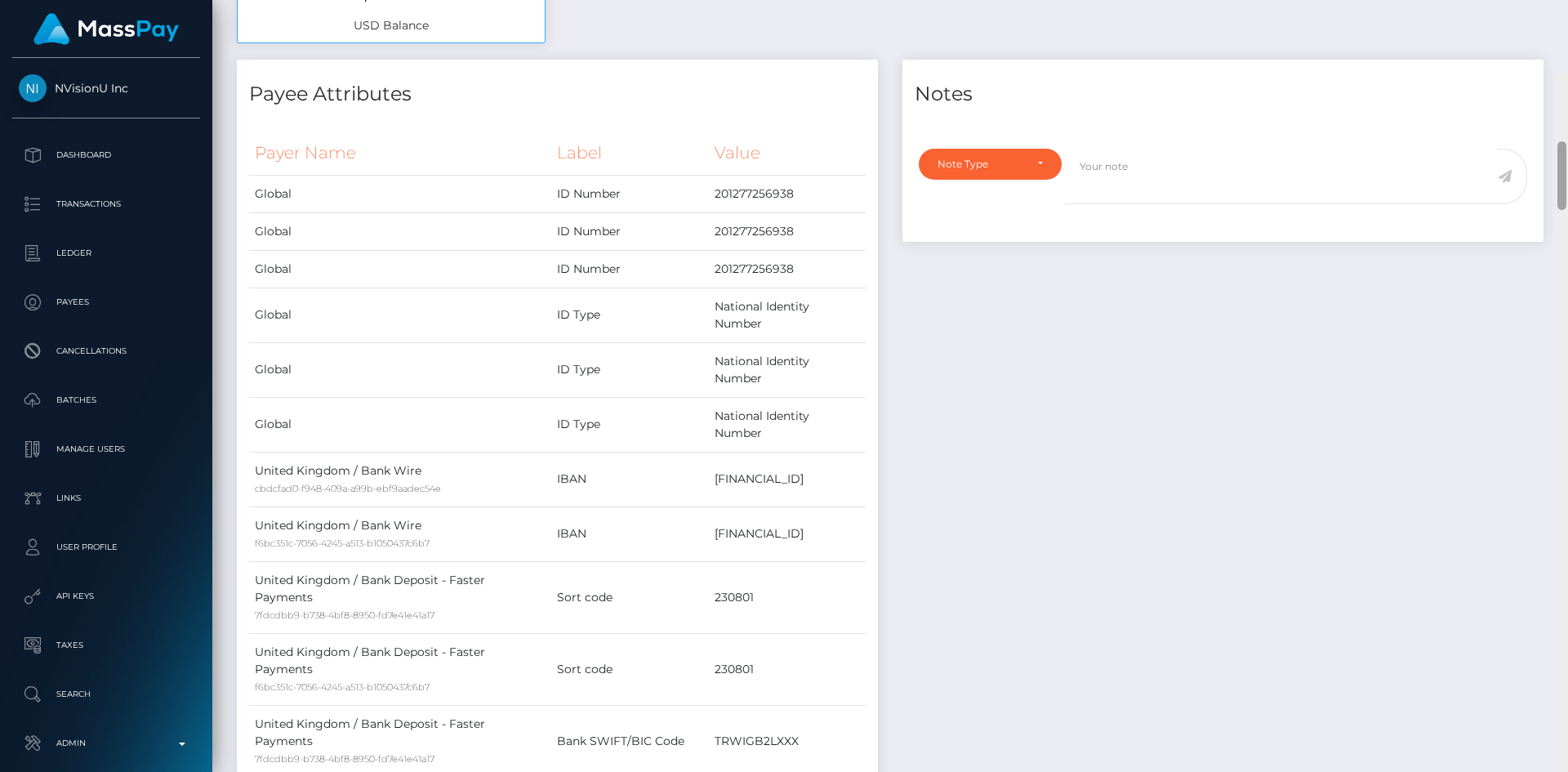
scroll to position [0, 0]
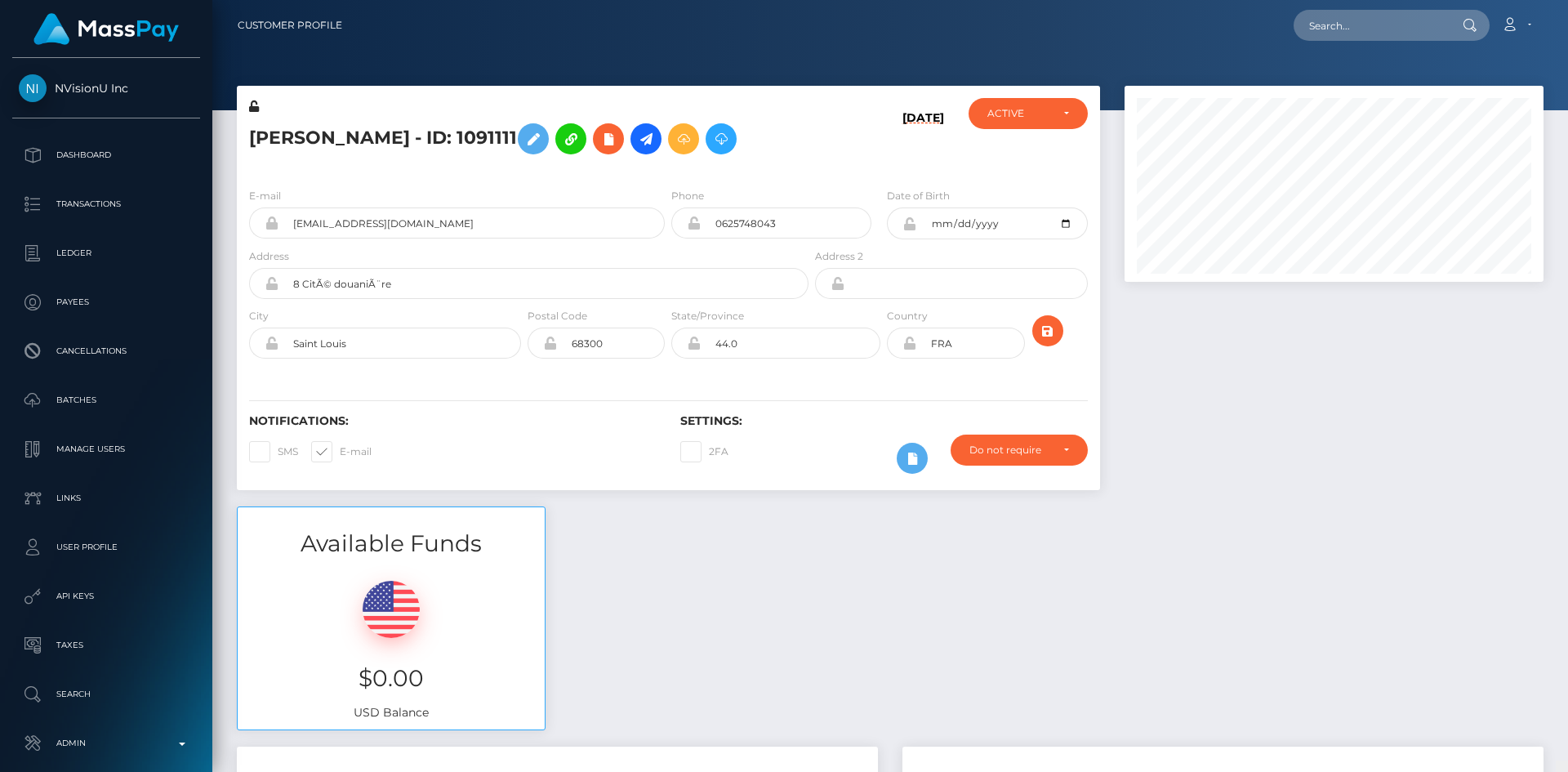
drag, startPoint x: 1563, startPoint y: 737, endPoint x: 1564, endPoint y: 8, distance: 729.0
click at [1567, 9] on div "Customer Profile Loading... Loading..." at bounding box center [890, 386] width 1356 height 772
